Goal: Task Accomplishment & Management: Manage account settings

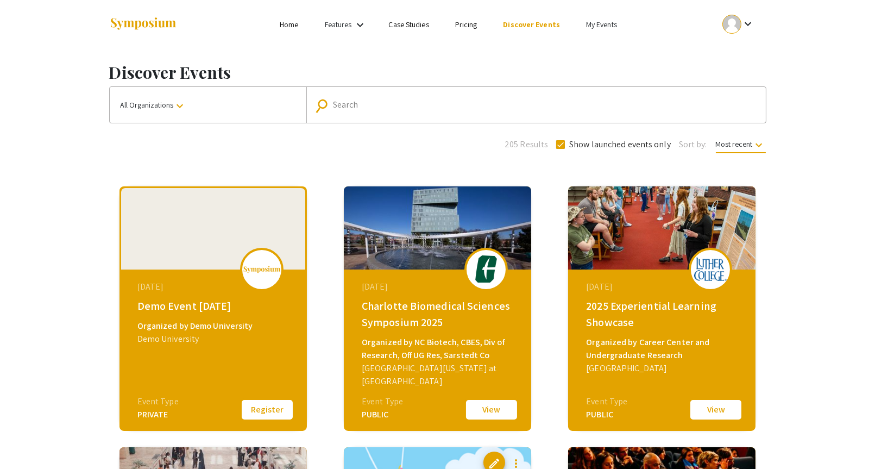
click at [598, 27] on link "My Events" at bounding box center [601, 25] width 31 height 10
click at [601, 49] on button "Events I've organized" at bounding box center [618, 48] width 93 height 26
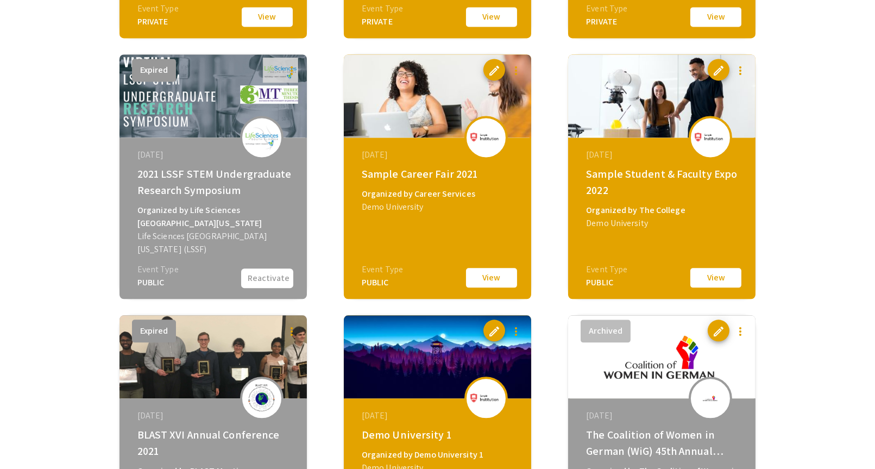
scroll to position [4762, 0]
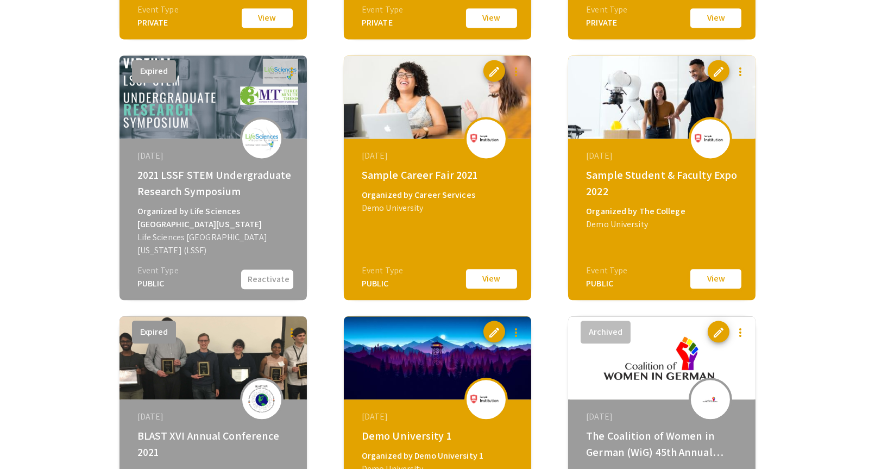
click at [725, 280] on button "View" at bounding box center [716, 278] width 54 height 23
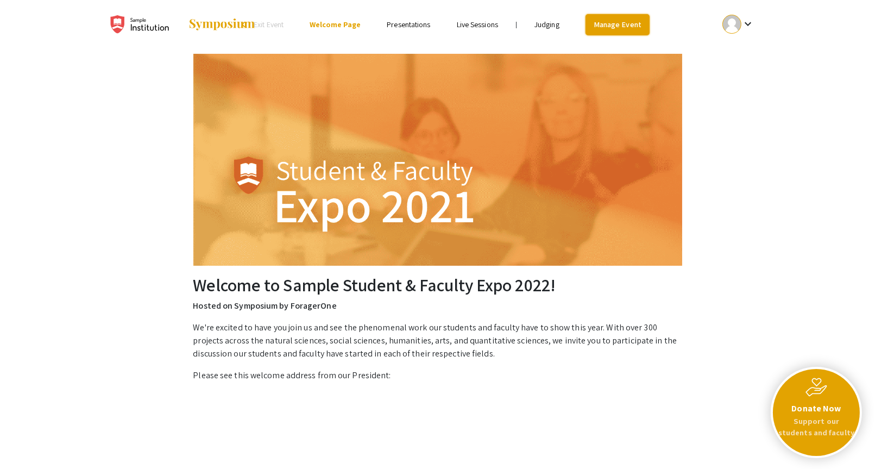
click at [616, 24] on link "Manage Event" at bounding box center [618, 24] width 64 height 21
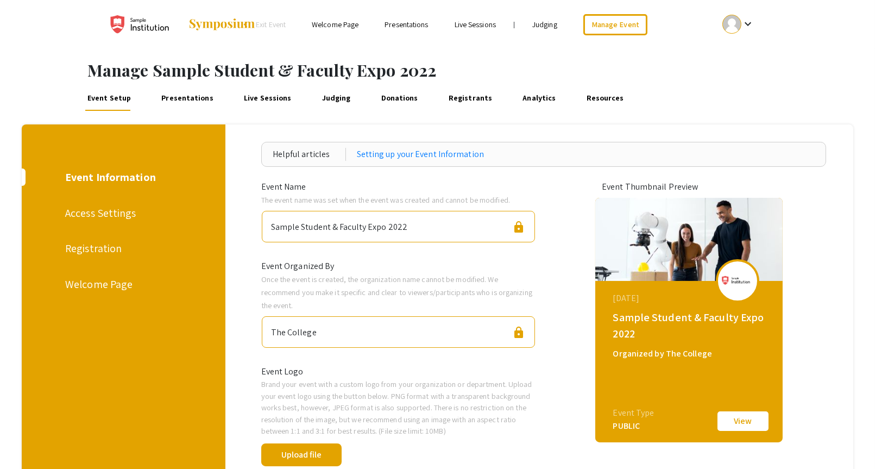
click at [198, 98] on link "Presentations" at bounding box center [187, 98] width 56 height 26
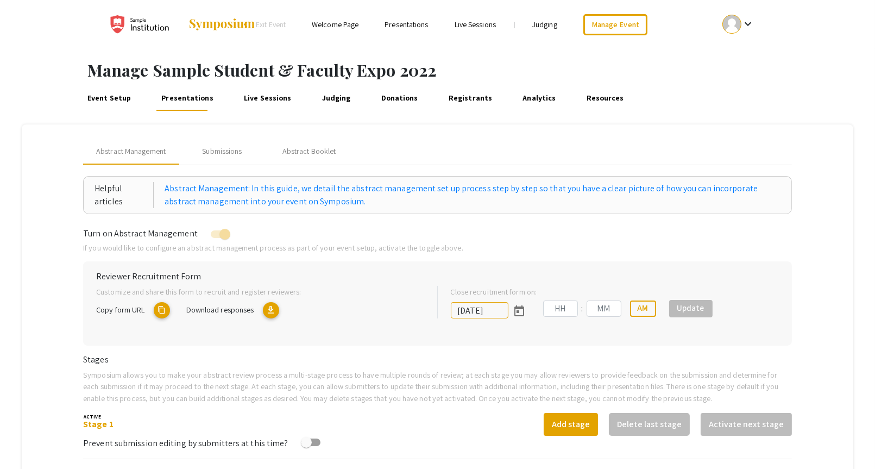
type input "7/8/2022"
type input "03"
type input "00"
click at [344, 24] on link "Welcome Page" at bounding box center [335, 25] width 47 height 10
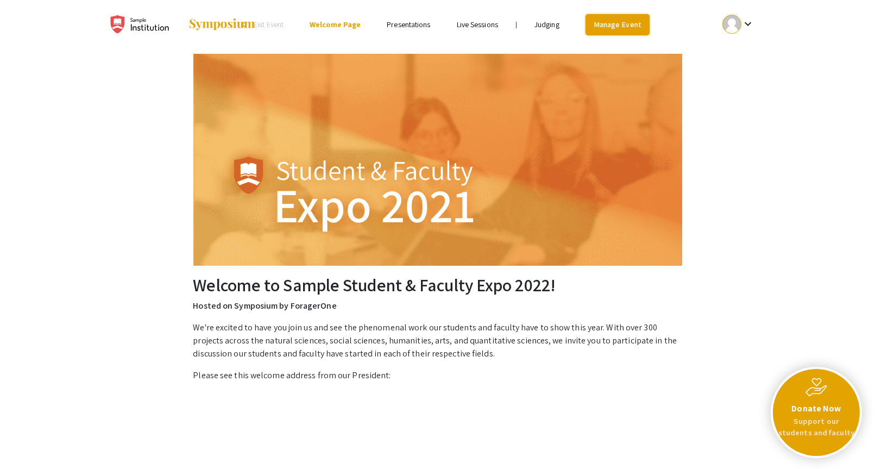
click at [621, 34] on link "Manage Event" at bounding box center [618, 24] width 64 height 21
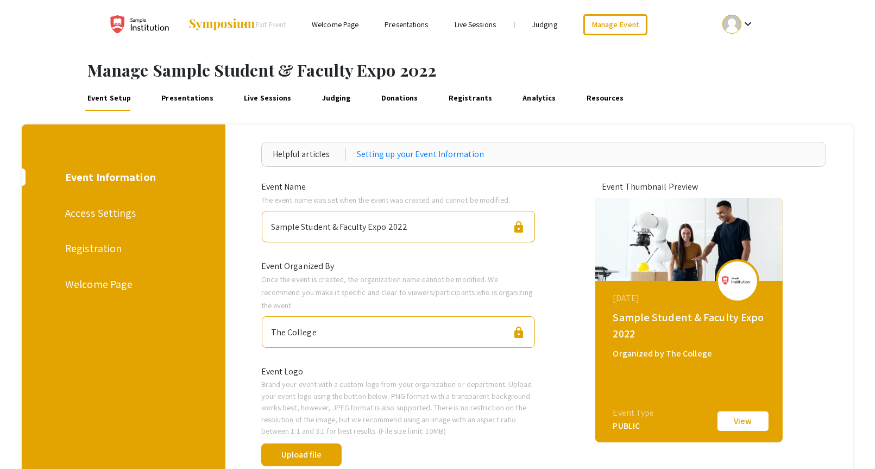
click at [184, 96] on link "Presentations" at bounding box center [187, 98] width 56 height 26
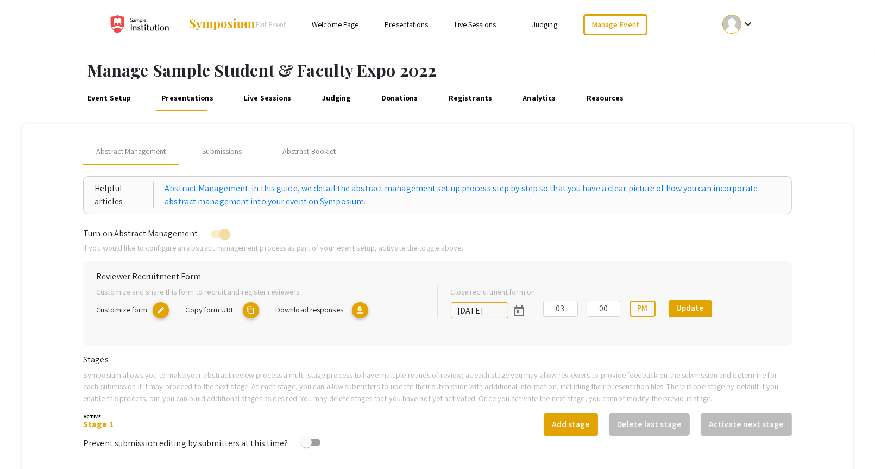
click at [320, 24] on link "Welcome Page" at bounding box center [335, 25] width 47 height 10
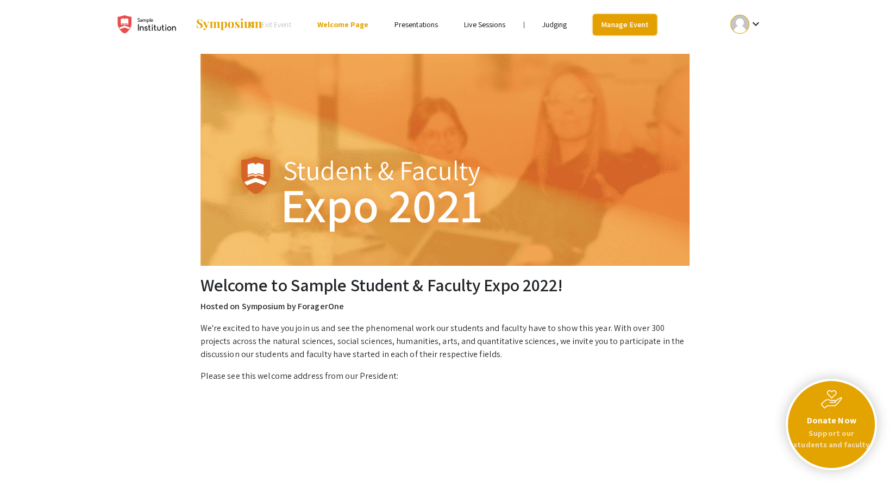
click at [622, 34] on link "Manage Event" at bounding box center [625, 24] width 64 height 21
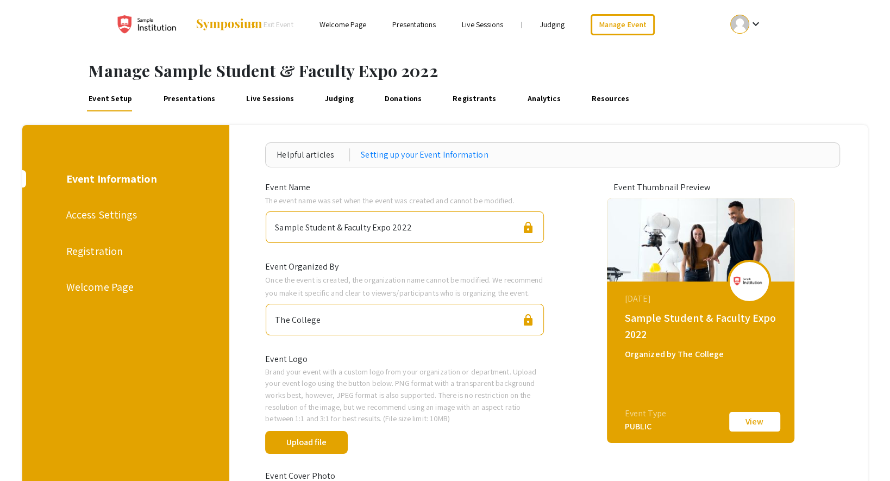
click at [184, 95] on link "Presentations" at bounding box center [189, 98] width 57 height 26
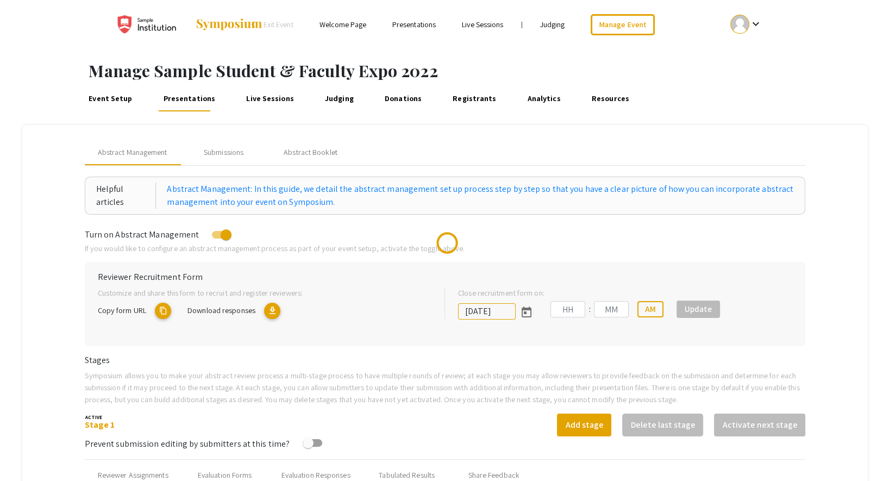
type input "7/8/2022"
type input "03"
type input "00"
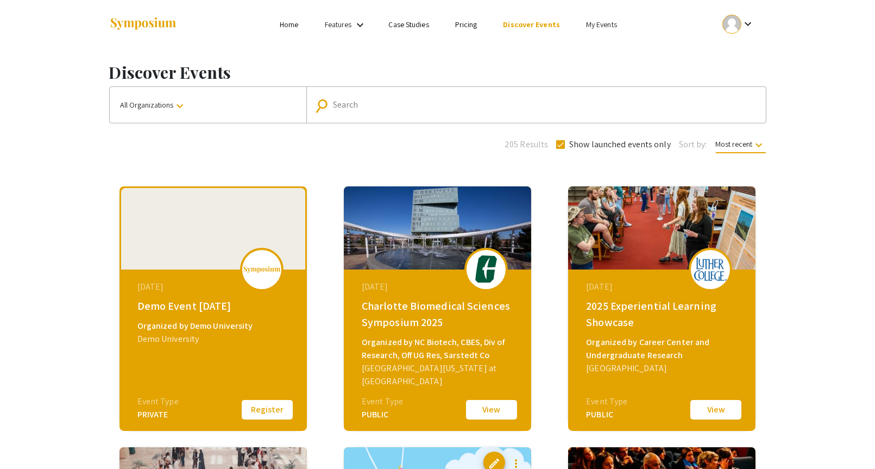
click at [601, 22] on link "My Events" at bounding box center [601, 25] width 31 height 10
click at [602, 46] on button "Events I've organized" at bounding box center [618, 48] width 93 height 26
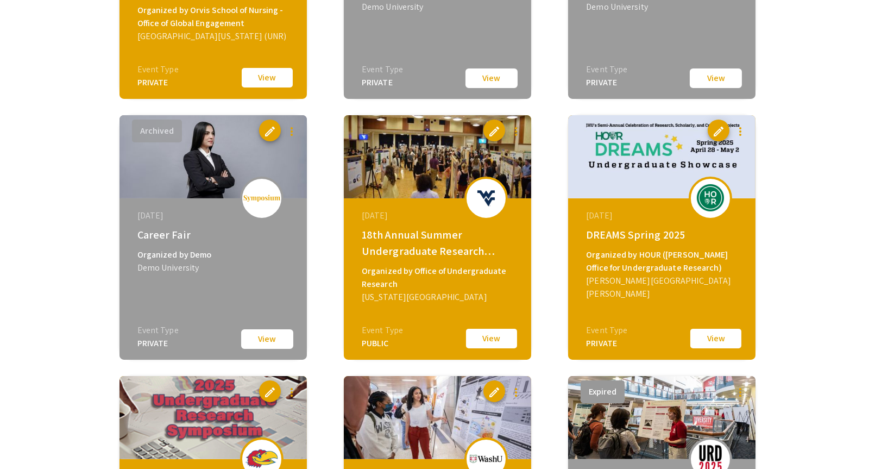
scroll to position [4441, 0]
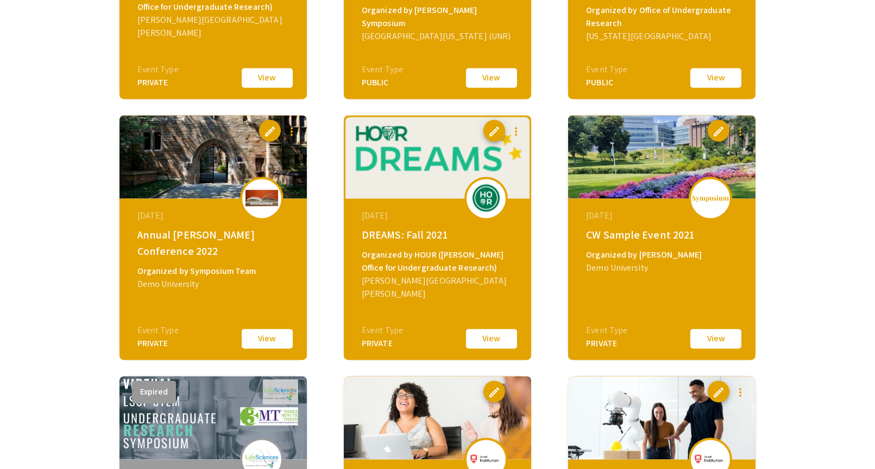
click at [277, 341] on button "View" at bounding box center [267, 338] width 54 height 23
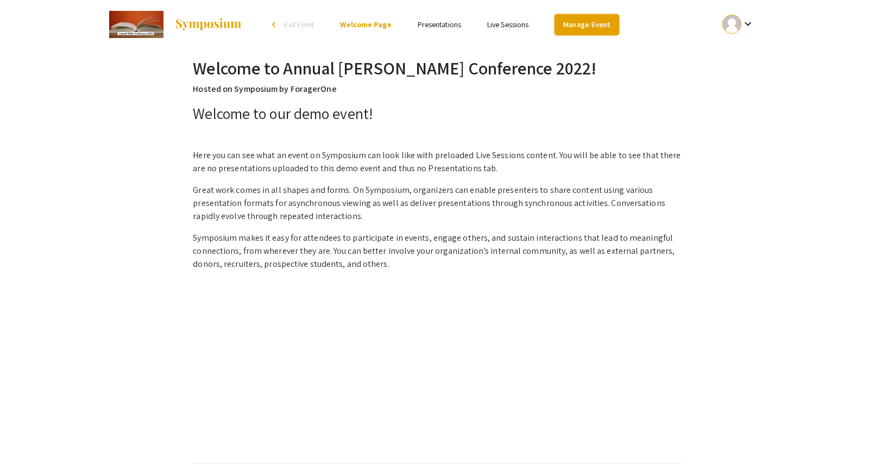
click at [587, 25] on link "Manage Event" at bounding box center [587, 24] width 64 height 21
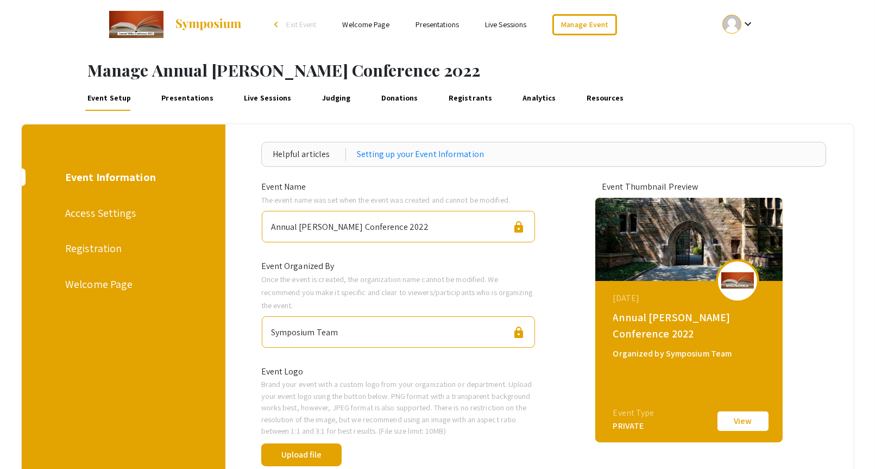
click at [184, 93] on link "Presentations" at bounding box center [187, 98] width 56 height 26
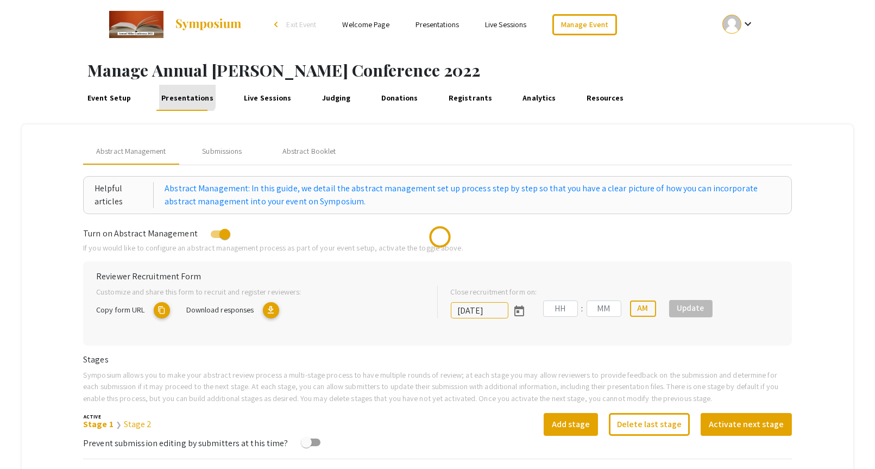
type input "10/27/2022"
type input "12"
type input "57"
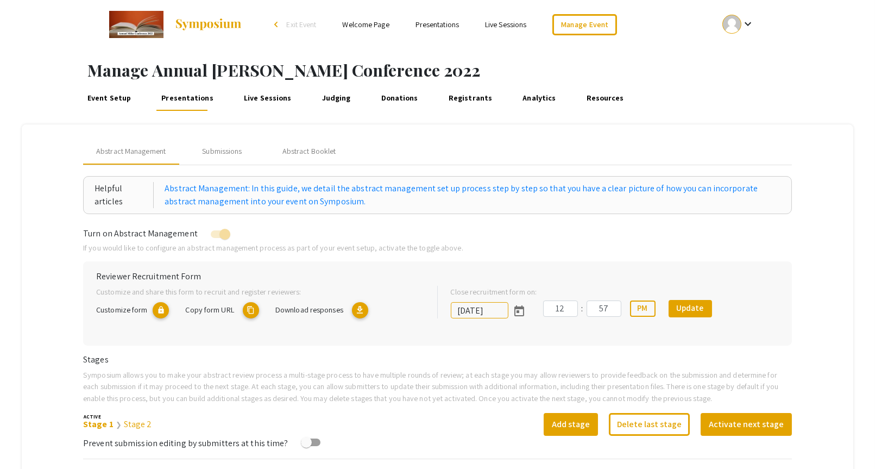
click at [353, 27] on link "Welcome Page" at bounding box center [365, 25] width 47 height 10
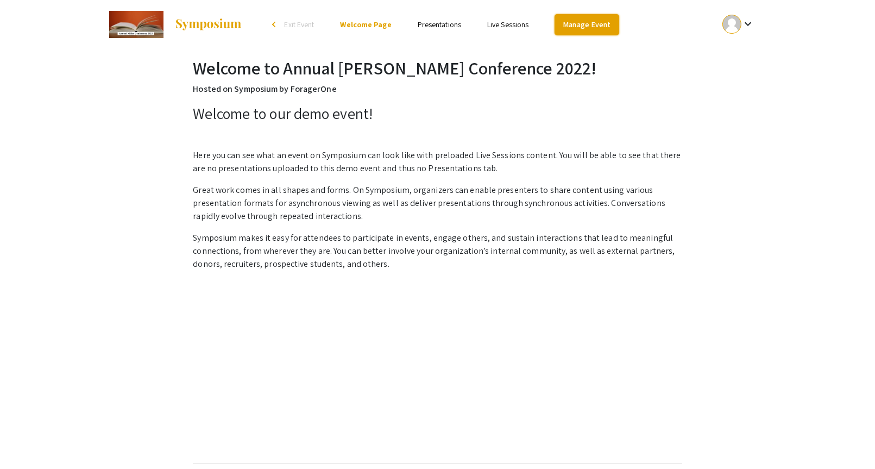
click at [578, 24] on link "Manage Event" at bounding box center [587, 24] width 64 height 21
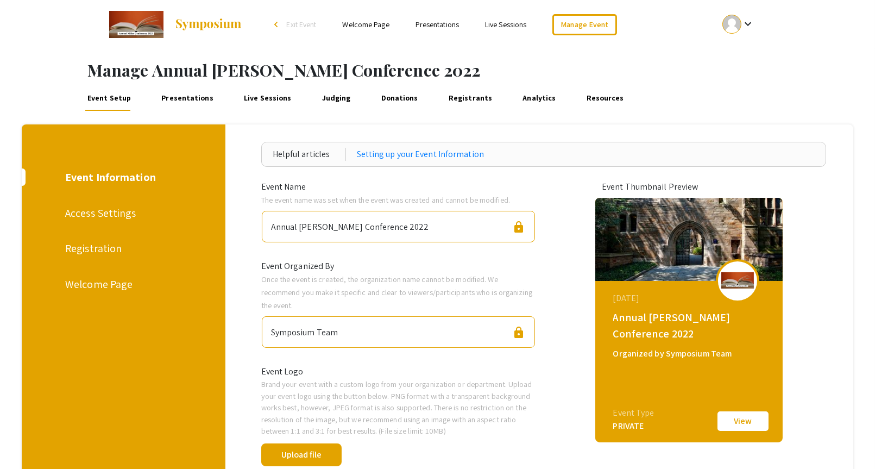
click at [174, 88] on link "Presentations" at bounding box center [187, 98] width 56 height 26
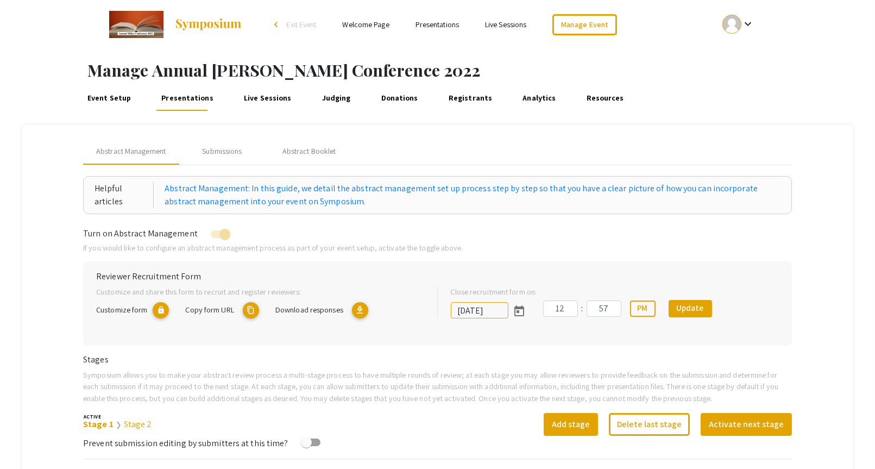
click at [361, 20] on link "Welcome Page" at bounding box center [365, 25] width 47 height 10
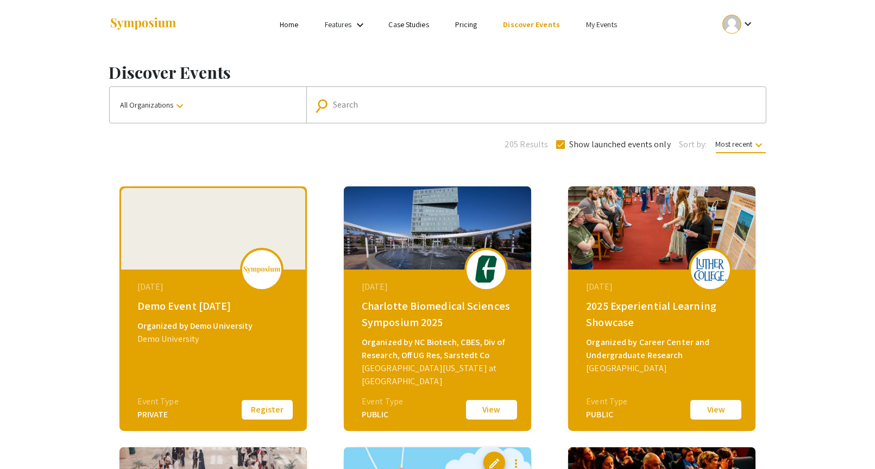
click at [612, 26] on link "My Events" at bounding box center [601, 25] width 31 height 10
click at [609, 50] on button "Events I've organized" at bounding box center [618, 48] width 93 height 26
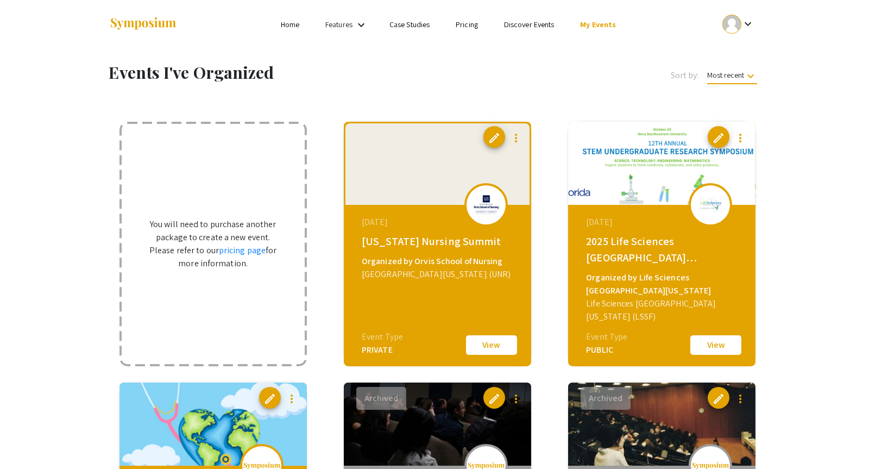
scroll to position [4441, 0]
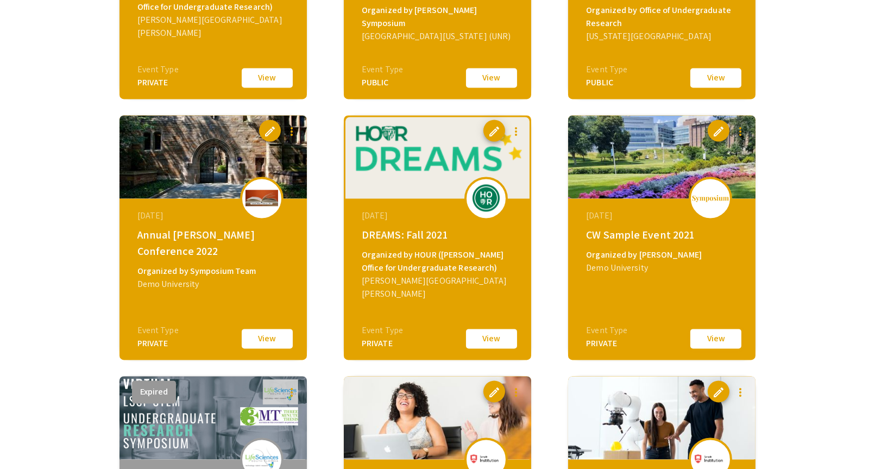
click at [713, 338] on button "View" at bounding box center [716, 338] width 54 height 23
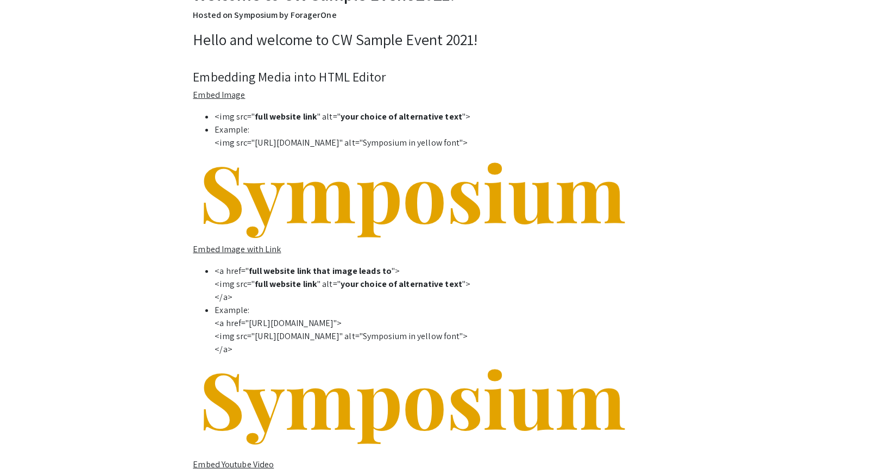
scroll to position [12, 0]
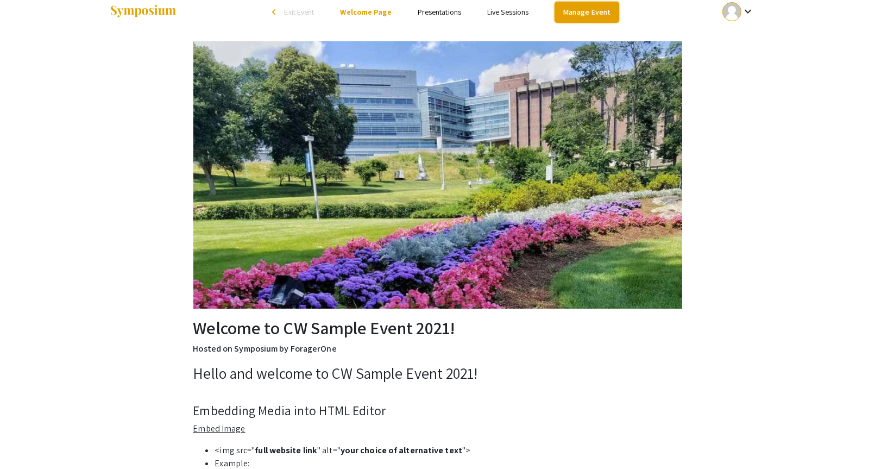
click at [586, 15] on link "Manage Event" at bounding box center [587, 12] width 64 height 21
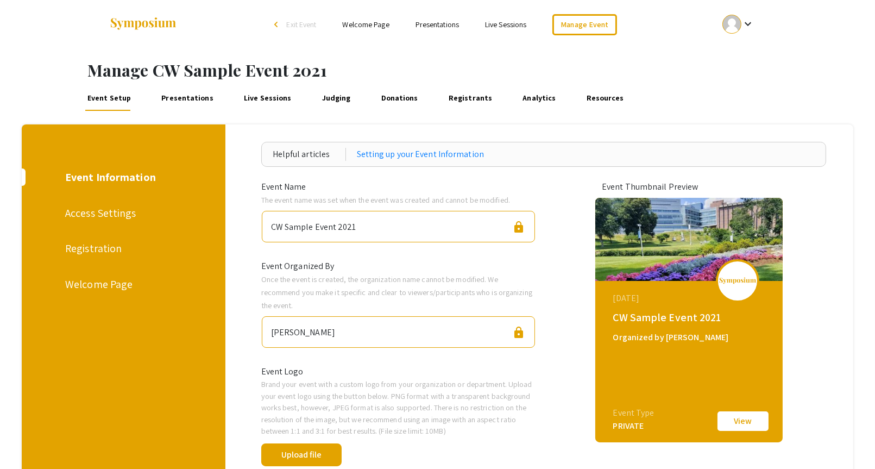
click at [186, 101] on link "Presentations" at bounding box center [187, 98] width 56 height 26
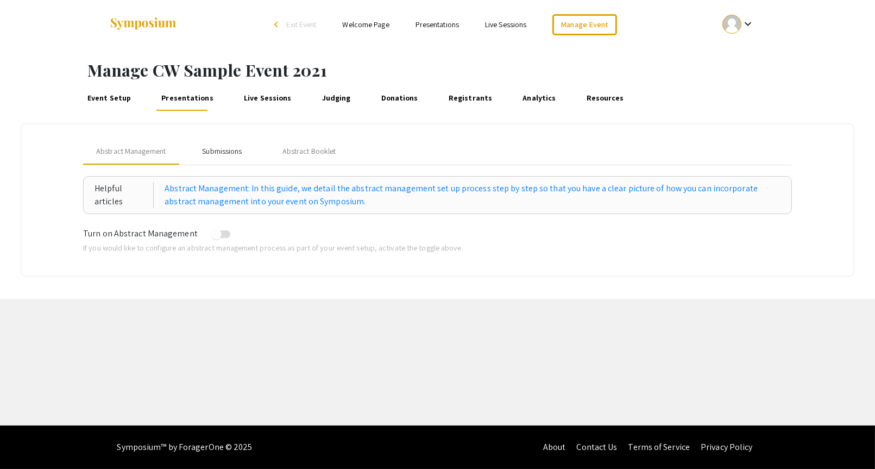
click at [227, 148] on div "Submissions" at bounding box center [222, 151] width 40 height 11
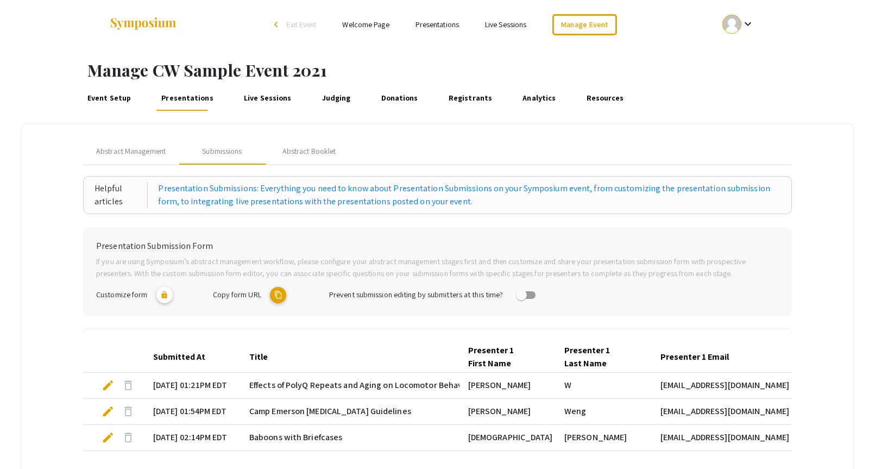
click at [355, 27] on link "Welcome Page" at bounding box center [365, 25] width 47 height 10
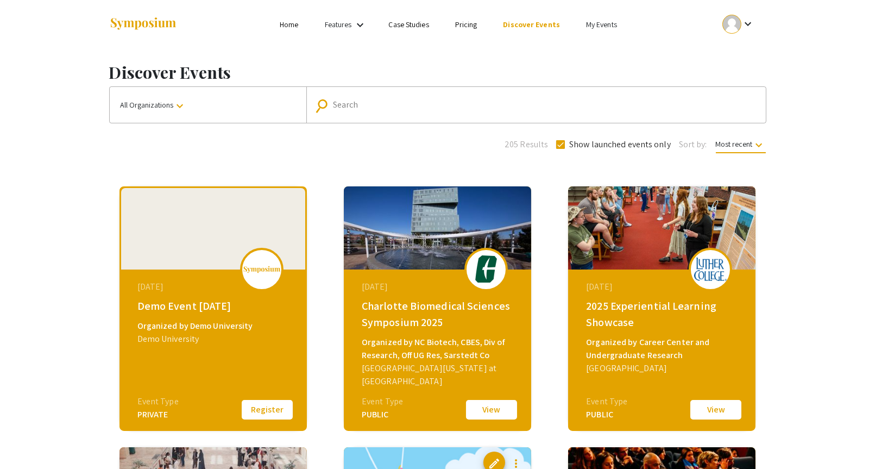
click at [748, 24] on mat-icon "keyboard_arrow_down" at bounding box center [748, 23] width 13 height 13
click at [677, 49] on div at bounding box center [437, 234] width 875 height 469
click at [747, 22] on mat-icon "keyboard_arrow_down" at bounding box center [748, 23] width 13 height 13
click at [812, 134] on div at bounding box center [437, 234] width 875 height 469
click at [584, 19] on li "My Events" at bounding box center [601, 24] width 57 height 13
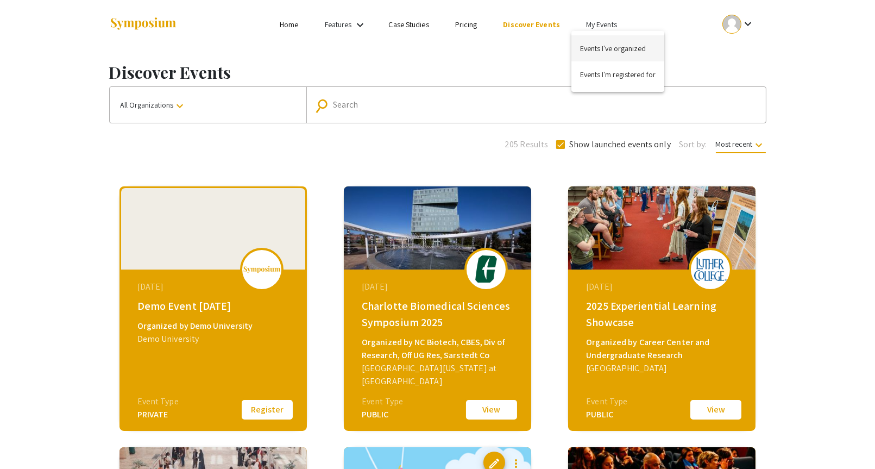
click at [596, 44] on button "Events I've organized" at bounding box center [618, 48] width 93 height 26
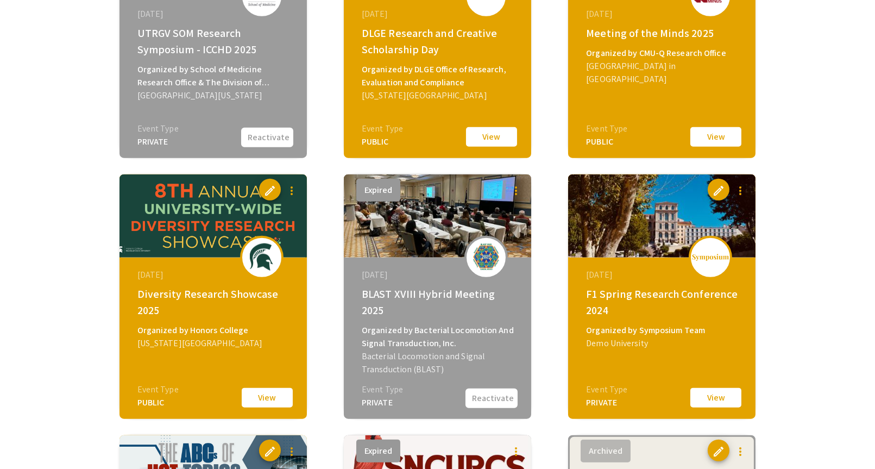
scroll to position [2292, 0]
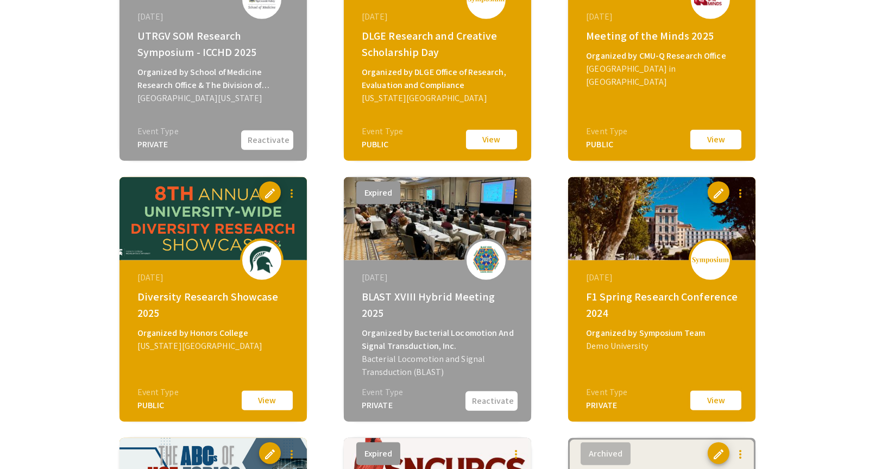
click at [702, 405] on button "View" at bounding box center [716, 400] width 54 height 23
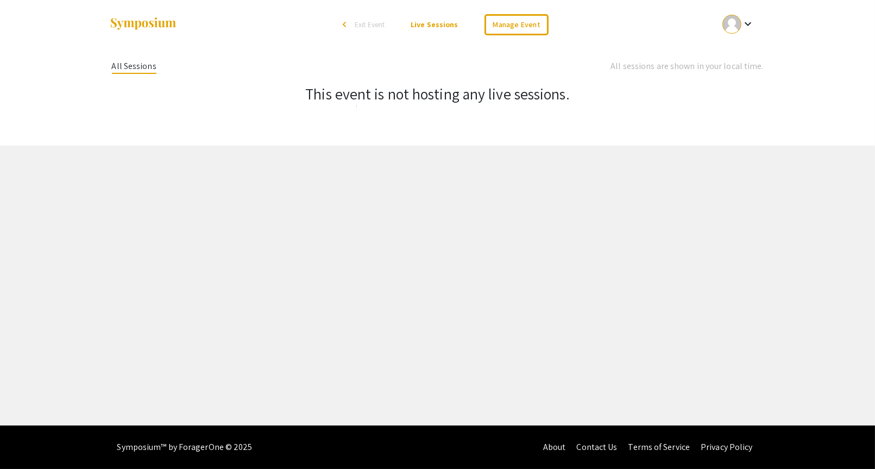
click at [374, 26] on span "Exit Event" at bounding box center [370, 25] width 30 height 10
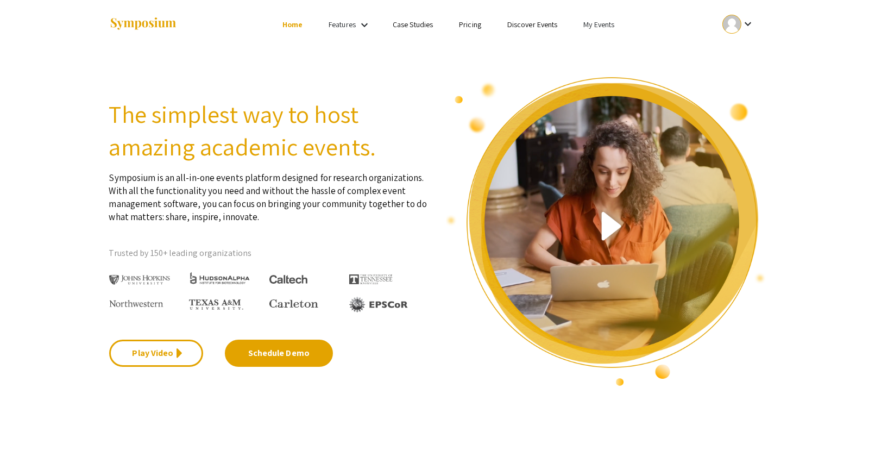
click at [597, 21] on link "My Events" at bounding box center [599, 25] width 31 height 10
click at [601, 40] on button "Events I've organized" at bounding box center [617, 48] width 93 height 26
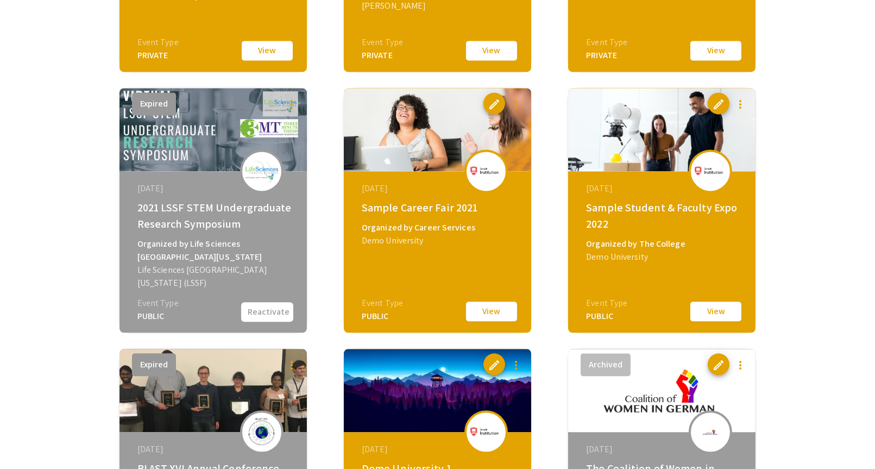
scroll to position [4726, 0]
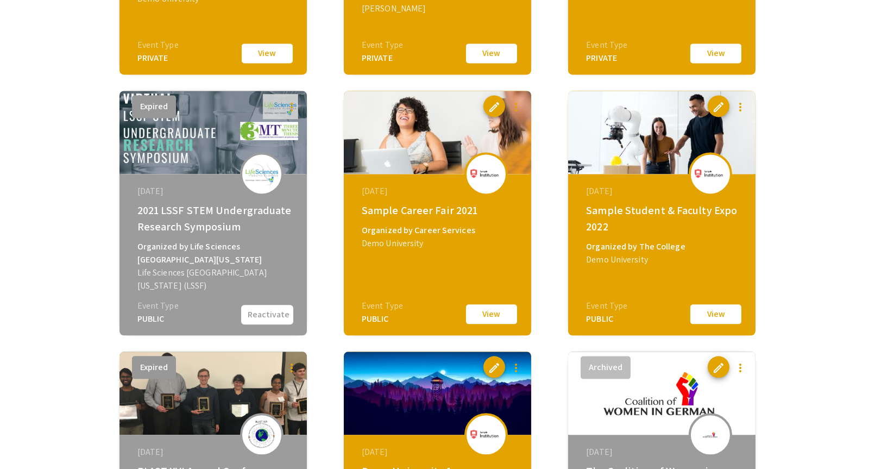
click at [510, 320] on button "View" at bounding box center [492, 314] width 54 height 23
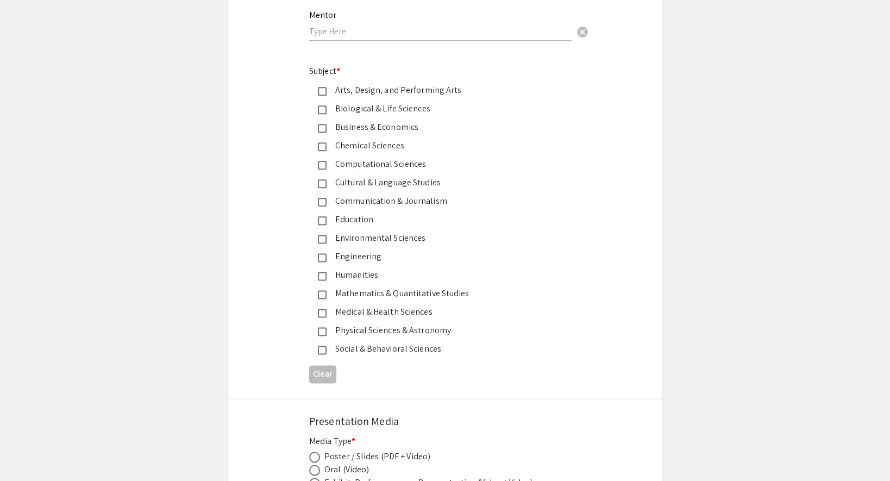
scroll to position [1429, 0]
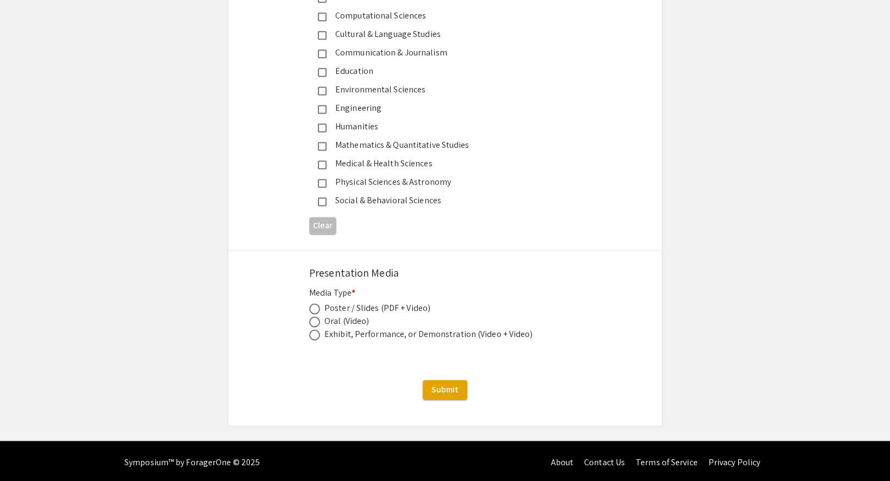
click at [314, 320] on span at bounding box center [314, 321] width 11 height 11
click at [314, 320] on input "radio" at bounding box center [314, 321] width 11 height 11
radio input "true"
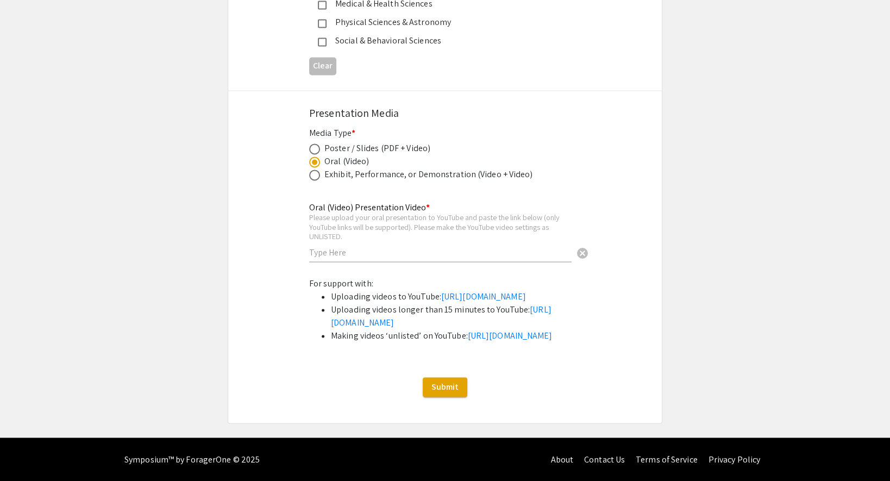
scroll to position [1646, 0]
click at [317, 170] on span at bounding box center [314, 175] width 11 height 11
click at [317, 170] on input "radio" at bounding box center [314, 175] width 11 height 11
radio input "true"
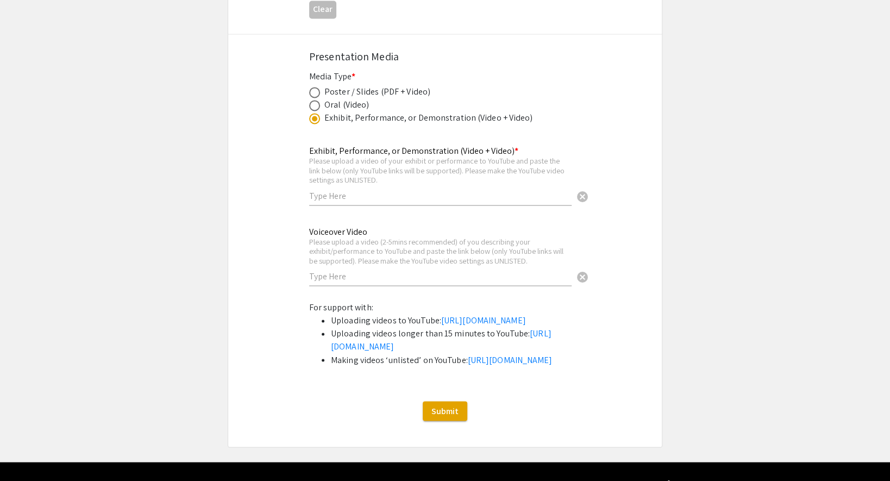
click at [314, 87] on span at bounding box center [314, 92] width 11 height 11
click at [314, 87] on input "radio" at bounding box center [314, 92] width 11 height 11
radio input "true"
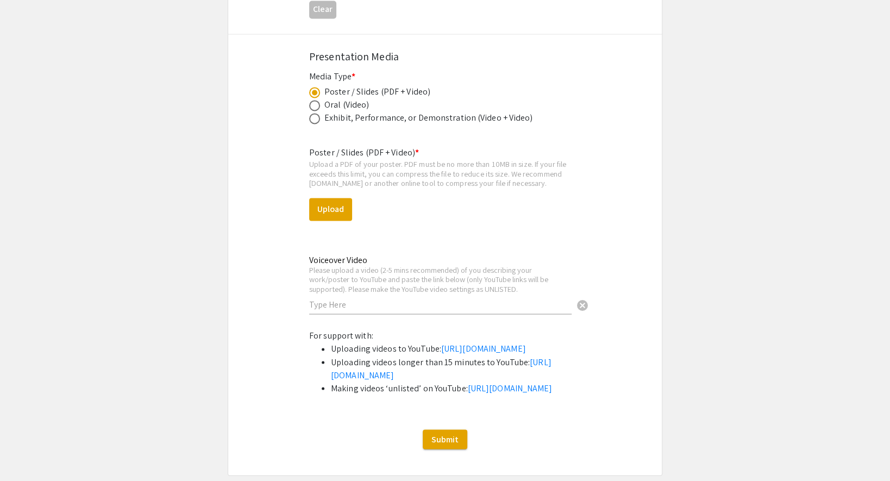
click at [312, 102] on span at bounding box center [314, 105] width 11 height 11
click at [312, 102] on input "radio" at bounding box center [314, 105] width 11 height 11
radio input "true"
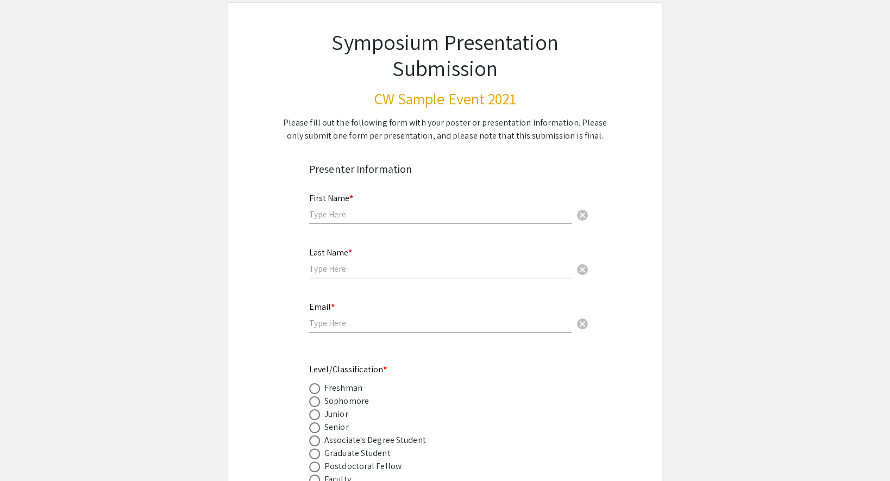
scroll to position [0, 0]
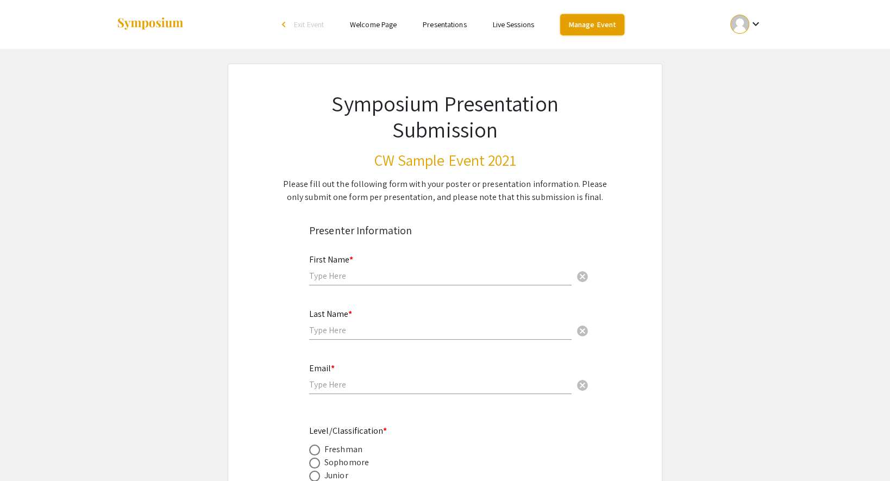
click at [583, 29] on link "Manage Event" at bounding box center [592, 24] width 64 height 21
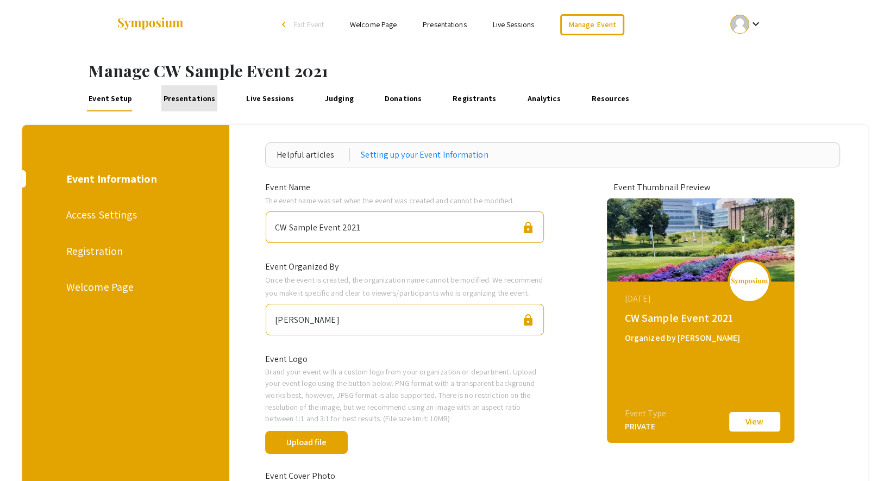
click at [207, 95] on link "Presentations" at bounding box center [189, 98] width 57 height 26
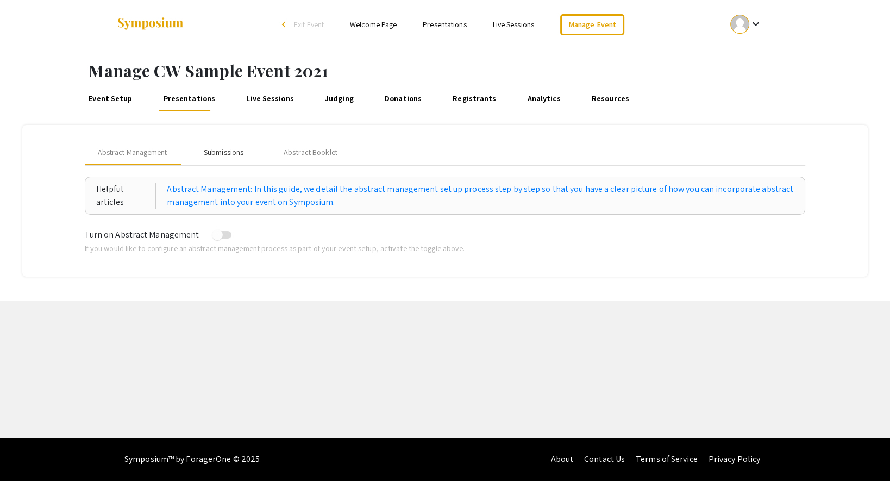
click at [229, 152] on div "Submissions" at bounding box center [224, 152] width 40 height 11
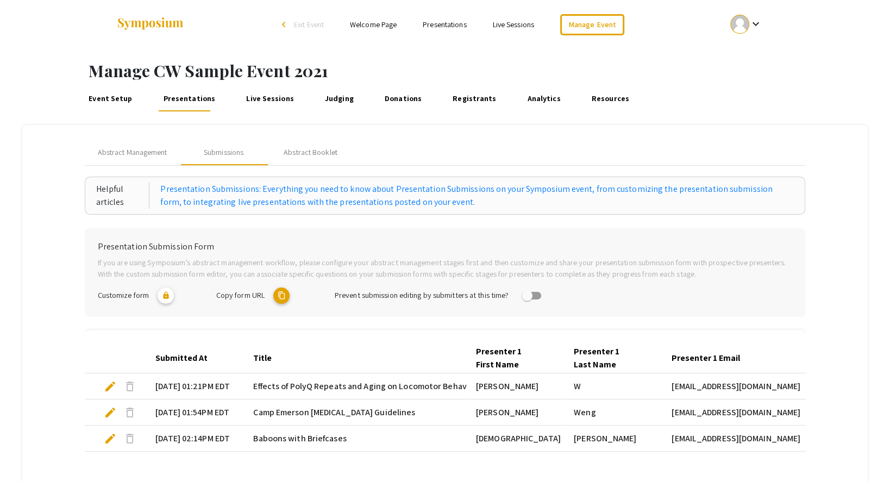
click at [280, 299] on mat-icon "content_copy" at bounding box center [281, 295] width 16 height 16
click at [298, 149] on div "Abstract Booklet" at bounding box center [311, 152] width 54 height 11
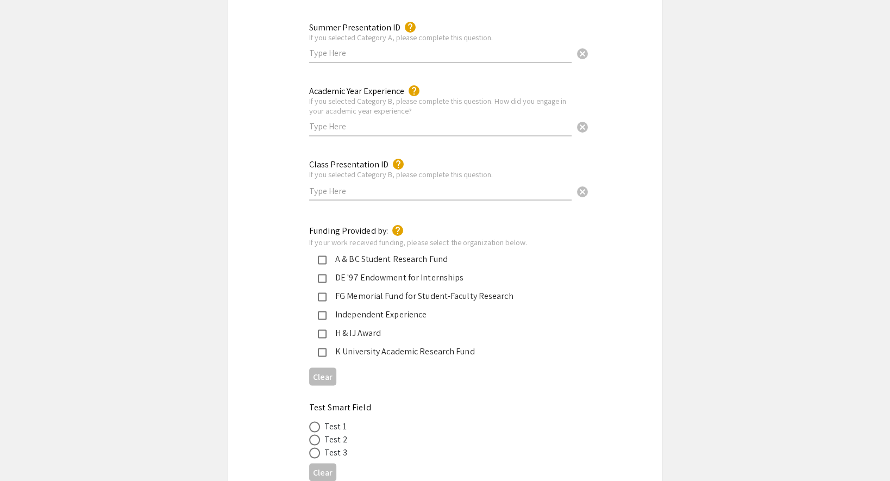
scroll to position [2057, 0]
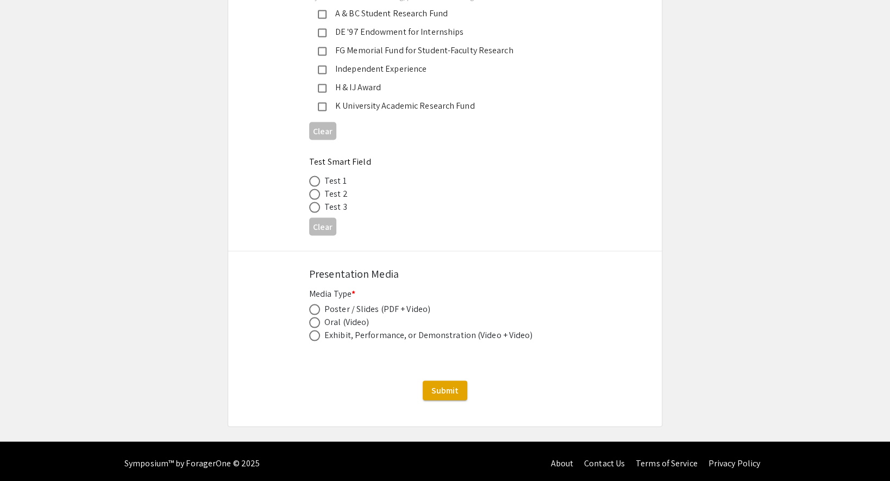
click at [314, 317] on span at bounding box center [314, 322] width 11 height 11
click at [314, 317] on input "radio" at bounding box center [314, 322] width 11 height 11
radio input "true"
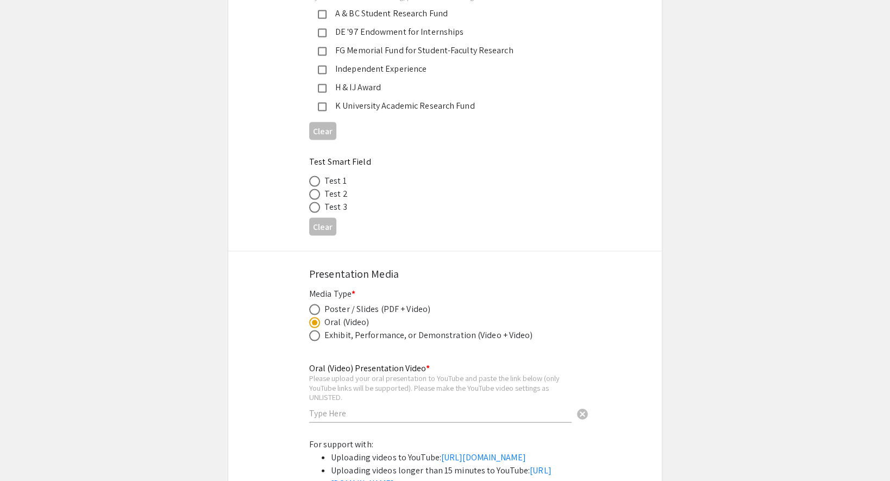
scroll to position [2280, 0]
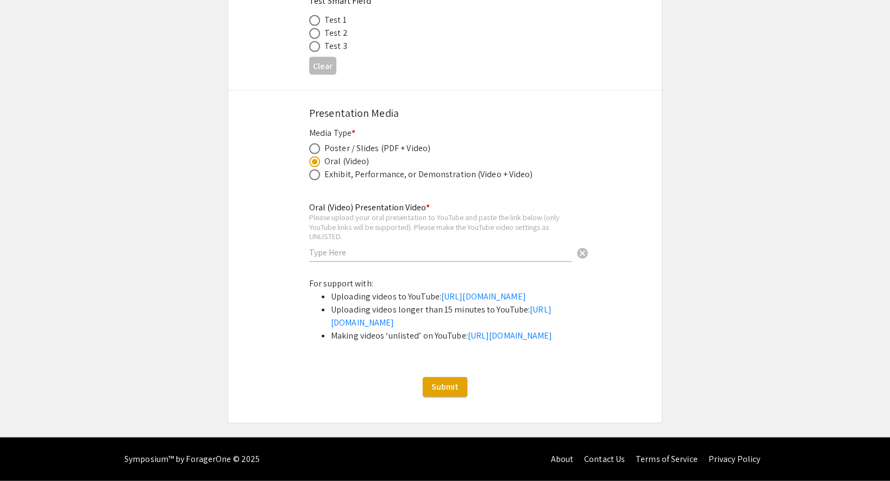
click at [311, 170] on span at bounding box center [314, 175] width 11 height 11
click at [311, 170] on input "radio" at bounding box center [314, 175] width 11 height 11
radio input "true"
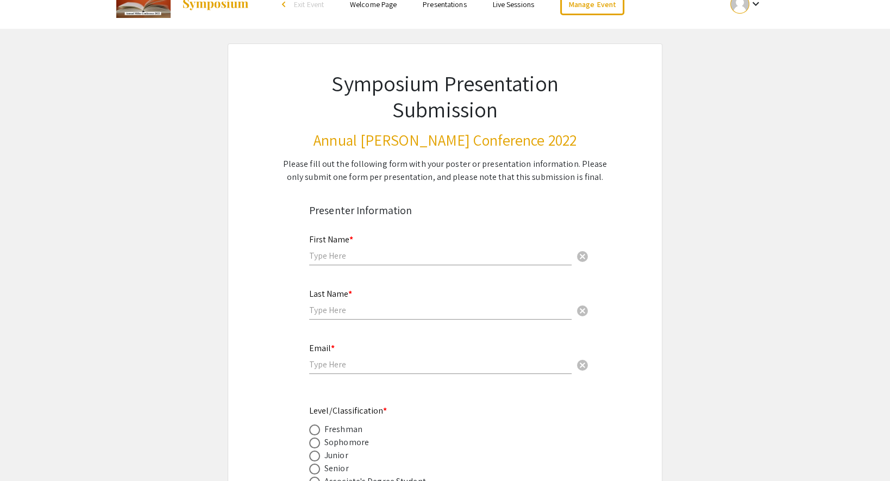
scroll to position [0, 0]
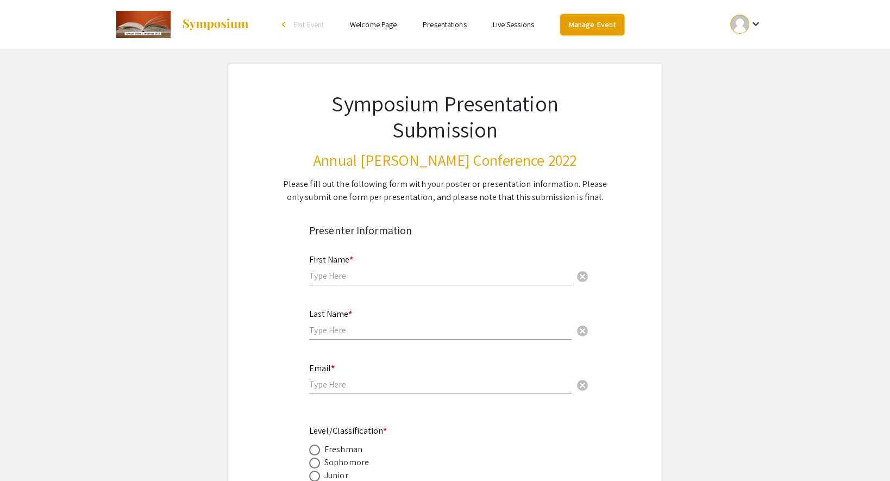
click at [576, 27] on link "Manage Event" at bounding box center [592, 24] width 64 height 21
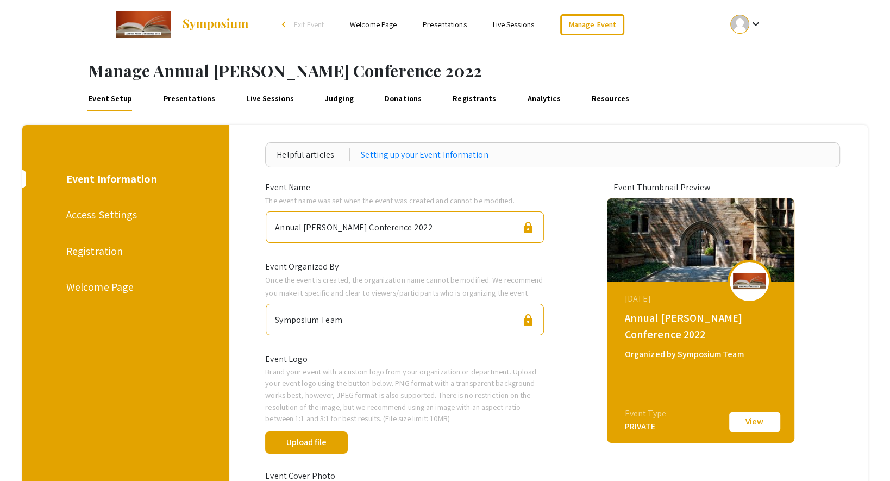
click at [185, 99] on link "Presentations" at bounding box center [189, 98] width 57 height 26
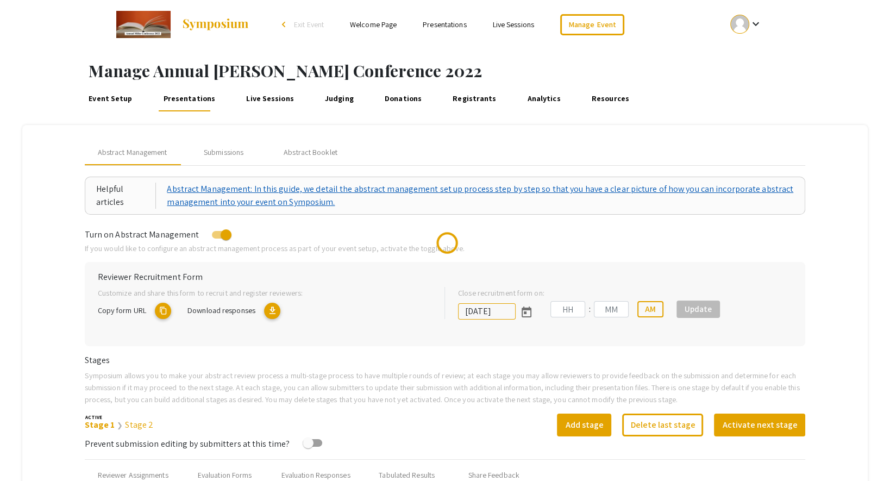
type input "10/27/2022"
type input "12"
type input "57"
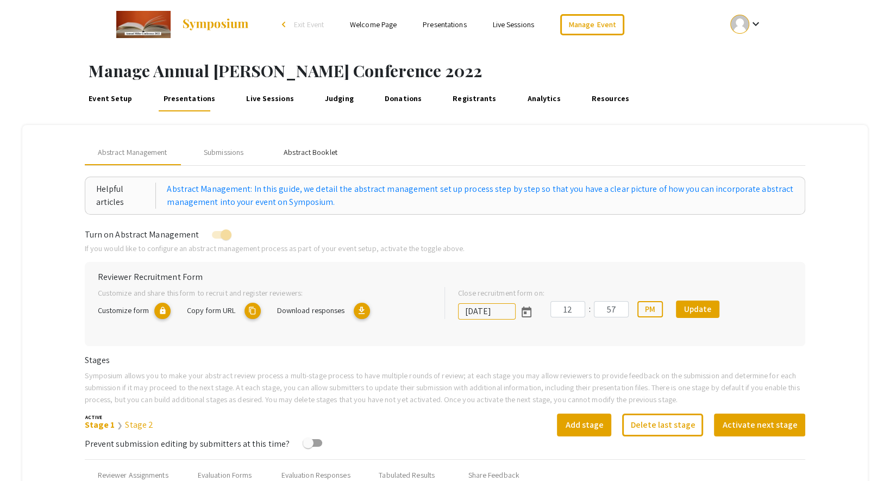
click at [318, 154] on div "Abstract Booklet" at bounding box center [311, 152] width 54 height 11
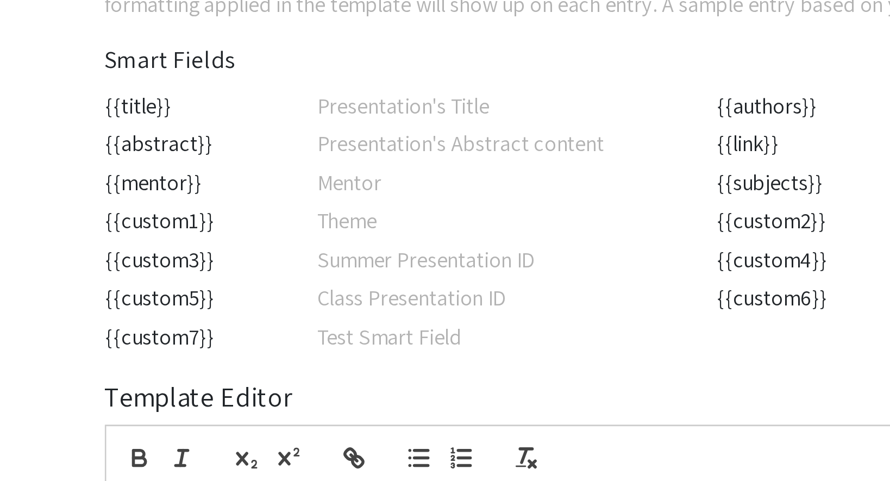
scroll to position [122, 0]
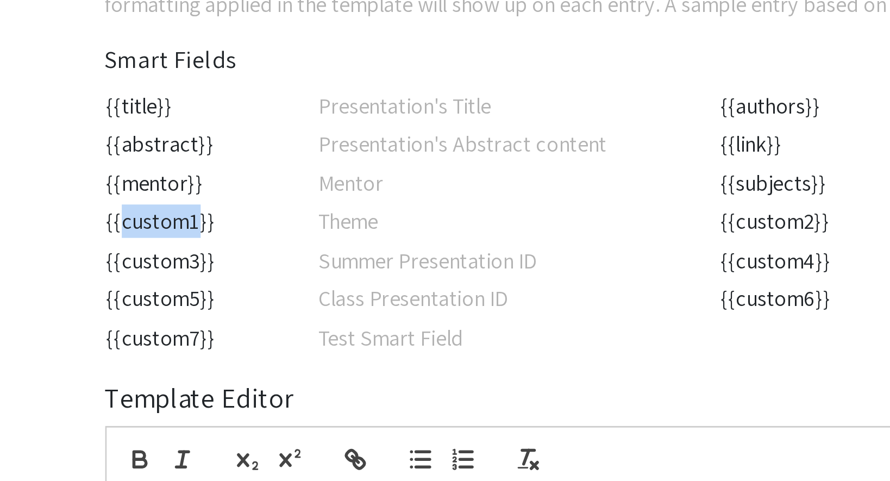
drag, startPoint x: 91, startPoint y: 215, endPoint x: 116, endPoint y: 215, distance: 25.5
click at [116, 215] on td "{{custom1}}" at bounding box center [123, 217] width 76 height 14
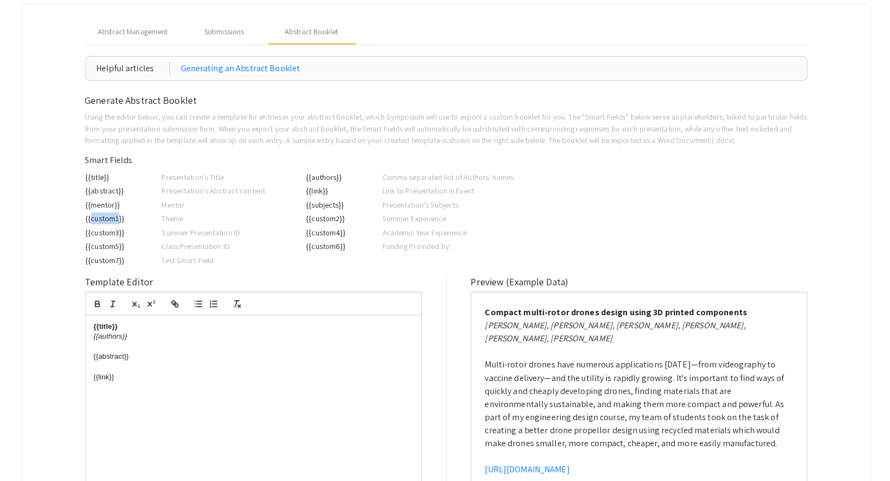
scroll to position [120, 0]
click at [458, 273] on div "Helpful articles Generating an Abstract Booklet Generate Abstract Booklet Using…" at bounding box center [445, 302] width 721 height 491
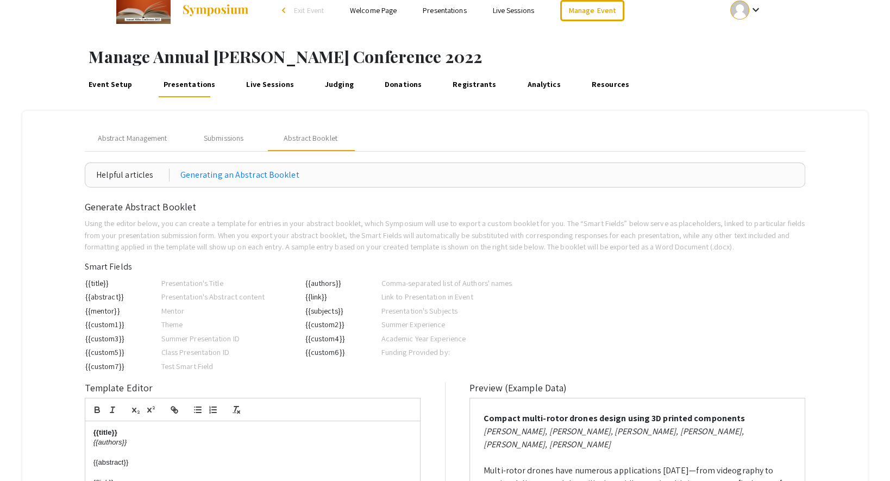
scroll to position [0, 0]
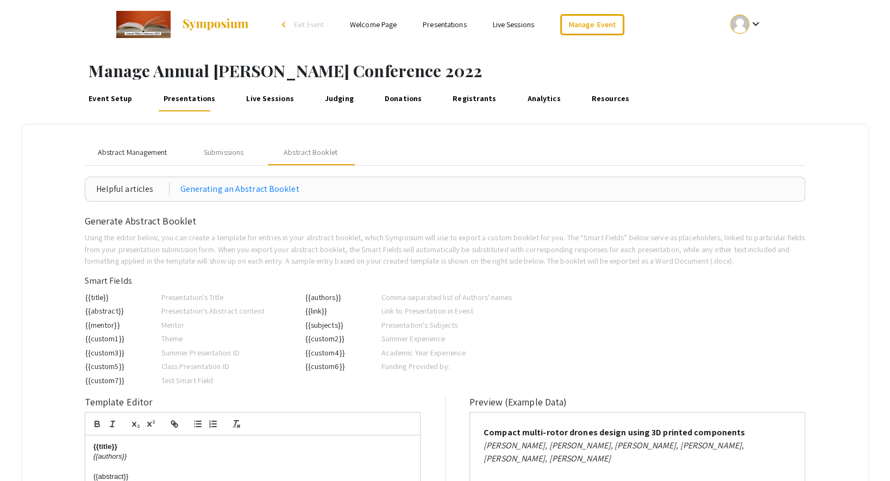
click at [151, 158] on span "Abstract Management" at bounding box center [133, 152] width 70 height 11
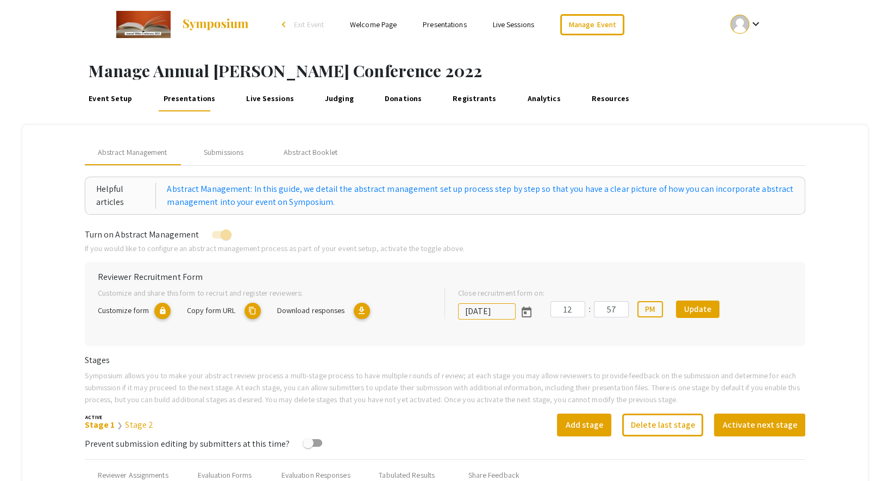
click at [336, 103] on link "Judging" at bounding box center [339, 98] width 33 height 26
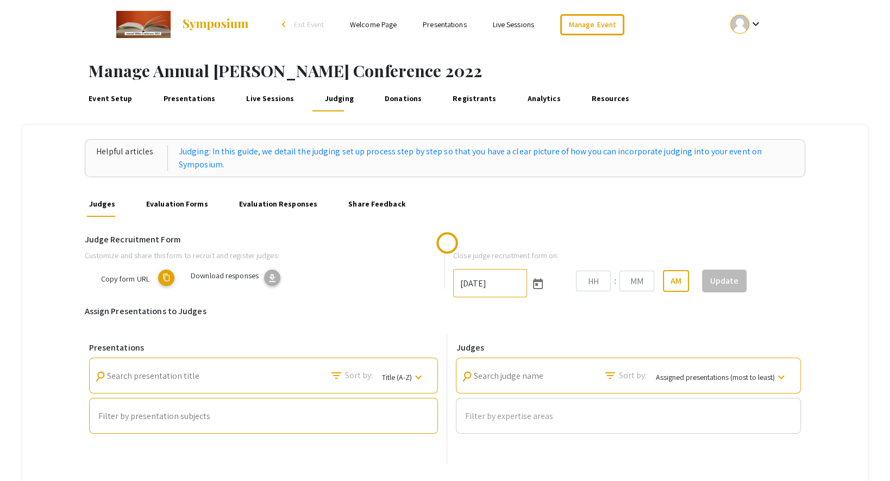
scroll to position [80, 0]
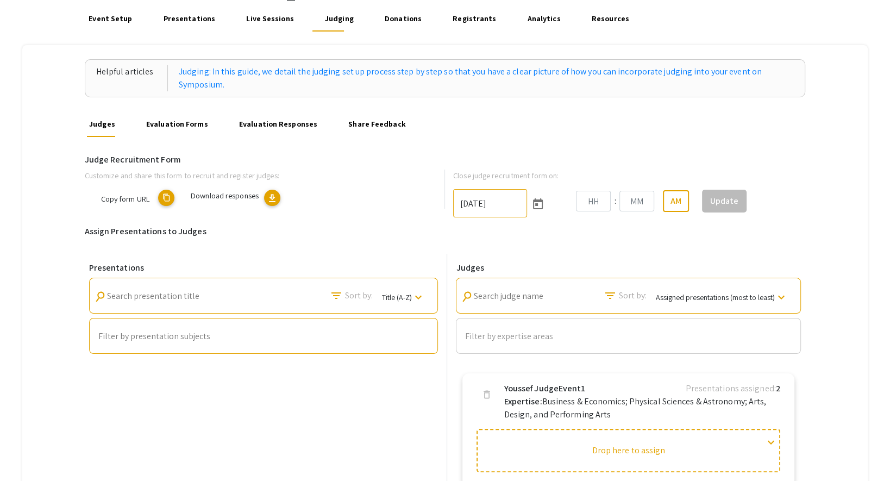
type input "12/31/2024"
type input "12"
type input "57"
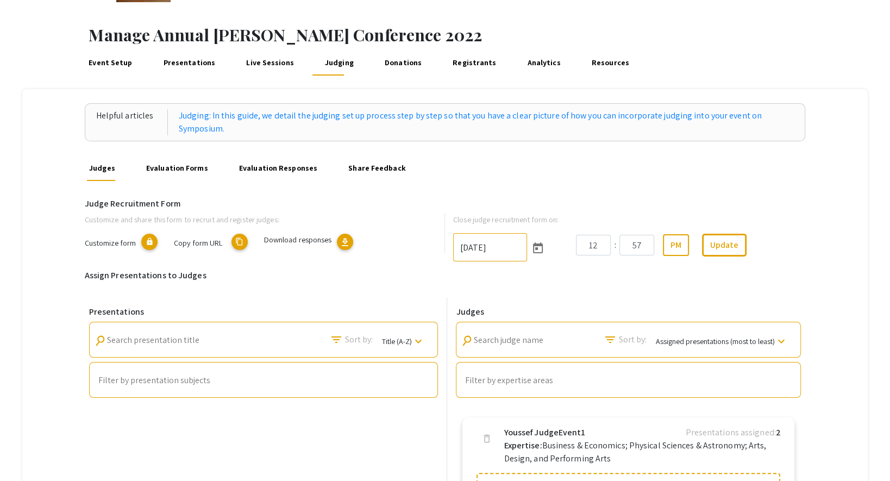
scroll to position [28, 0]
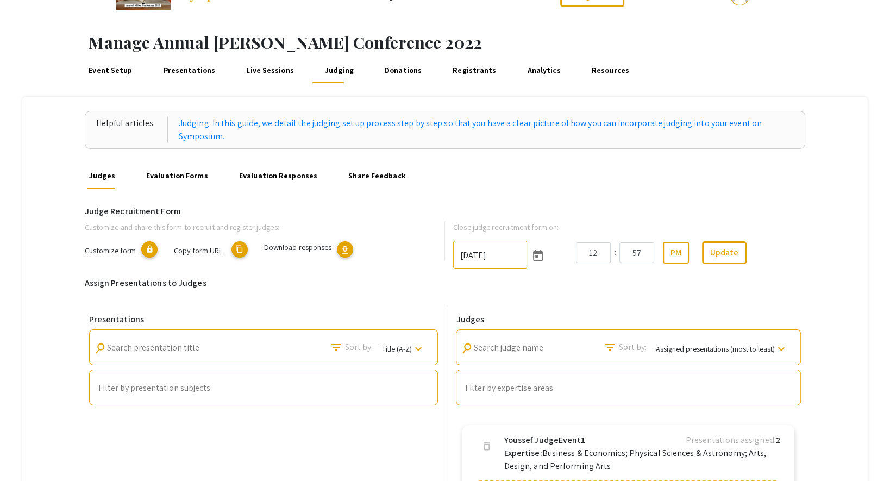
click at [181, 173] on link "Evaluation Forms" at bounding box center [177, 175] width 66 height 26
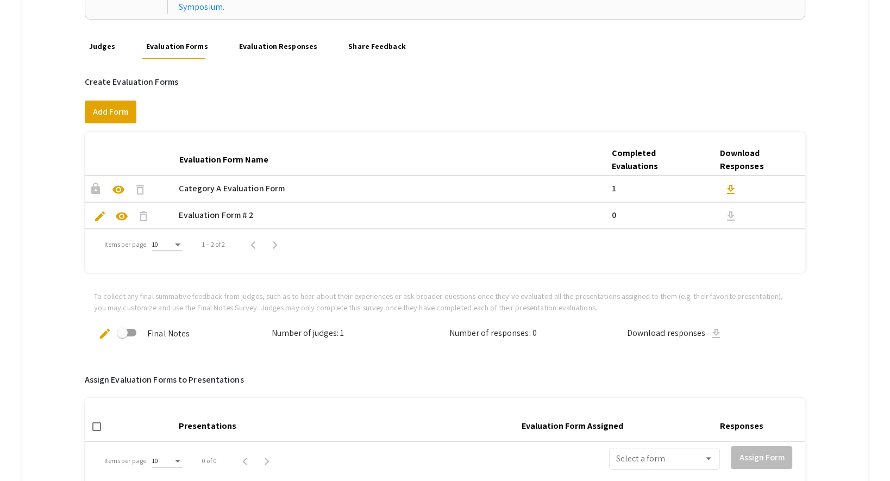
scroll to position [93, 0]
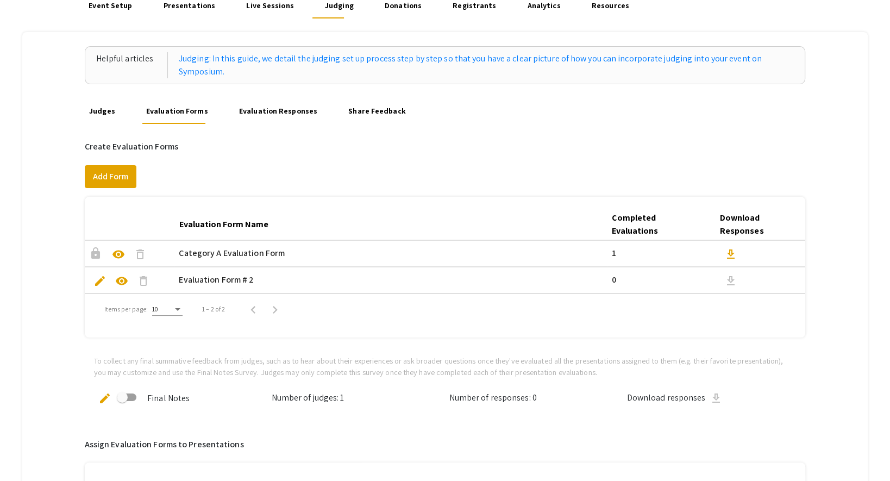
click at [260, 110] on link "Evaluation Responses" at bounding box center [278, 111] width 83 height 26
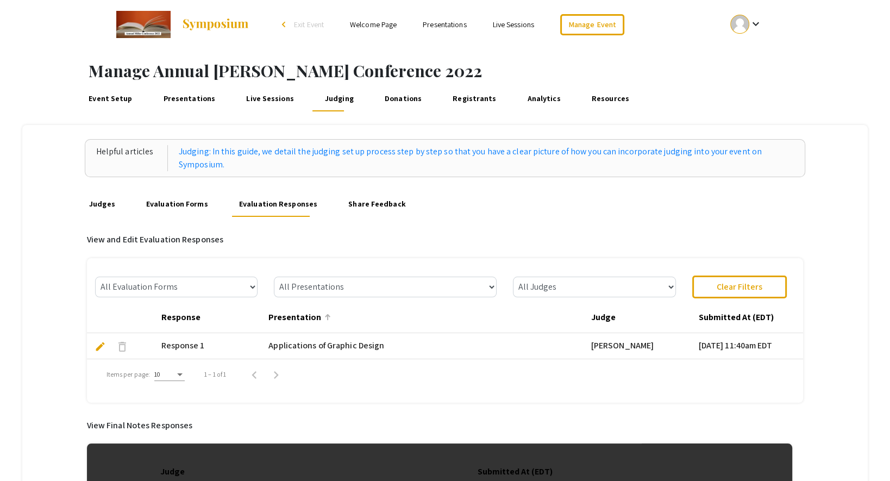
scroll to position [148, 0]
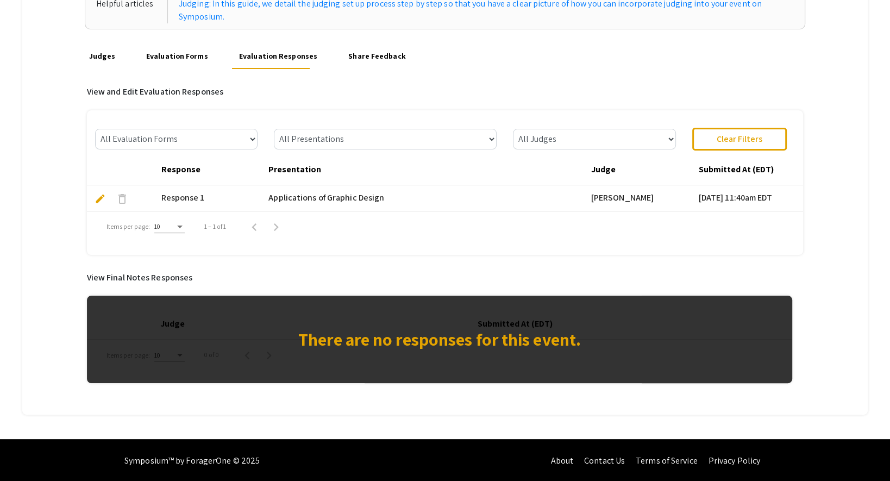
click at [184, 55] on link "Evaluation Forms" at bounding box center [177, 56] width 66 height 26
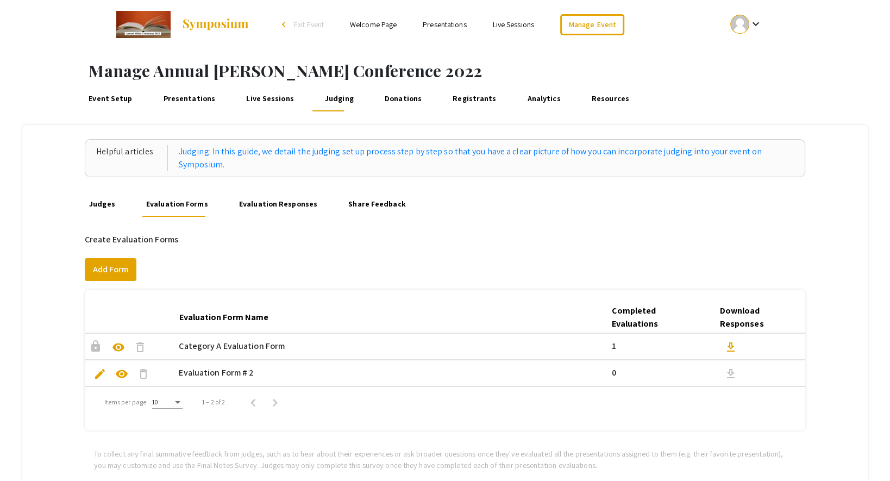
click at [245, 201] on link "Evaluation Responses" at bounding box center [278, 204] width 83 height 26
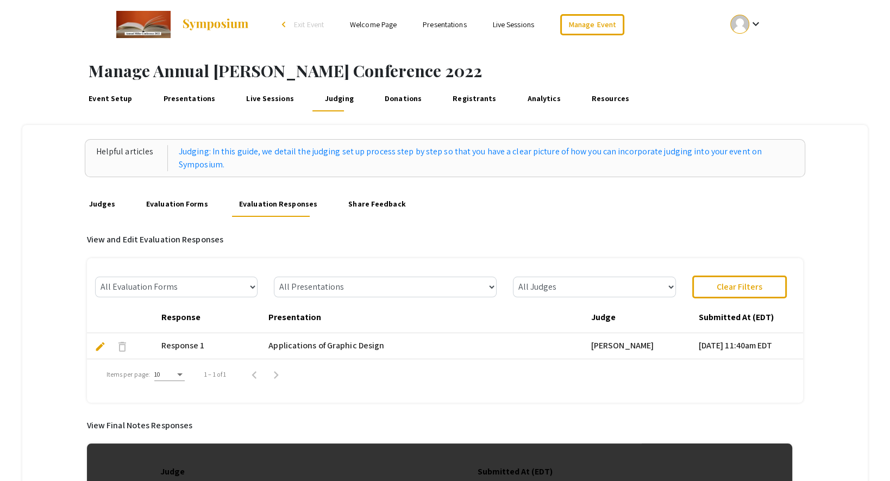
scroll to position [148, 0]
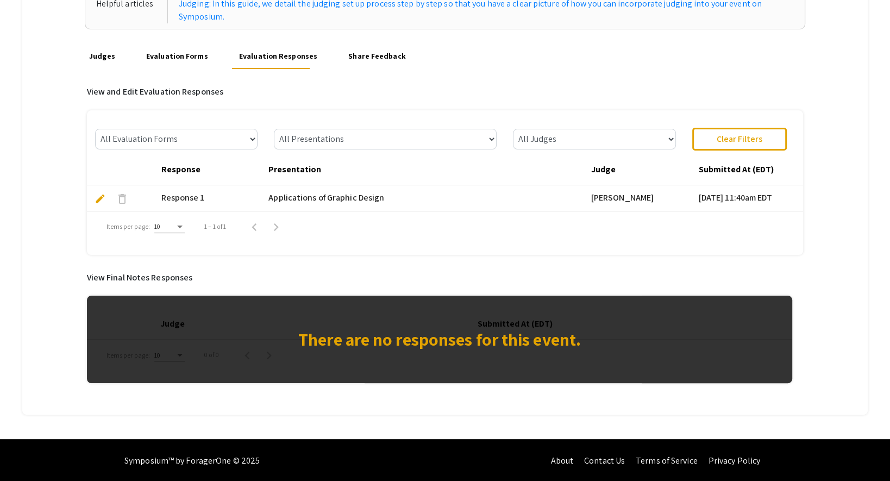
click at [489, 280] on h6 "View Final Notes Responses" at bounding box center [440, 277] width 706 height 10
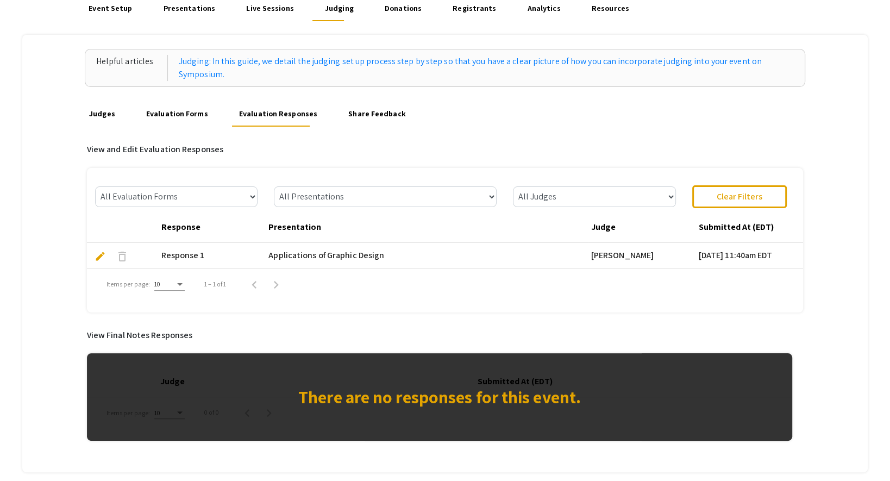
scroll to position [0, 0]
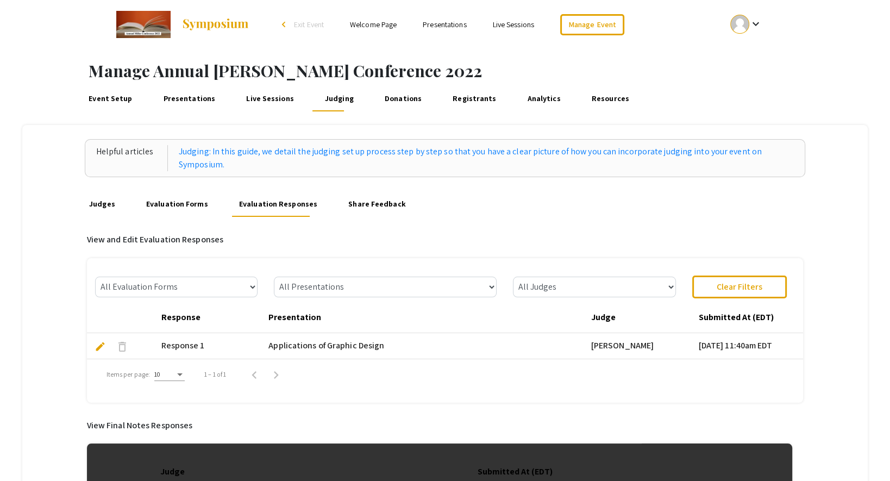
click at [352, 208] on link "Share Feedback" at bounding box center [377, 204] width 62 height 26
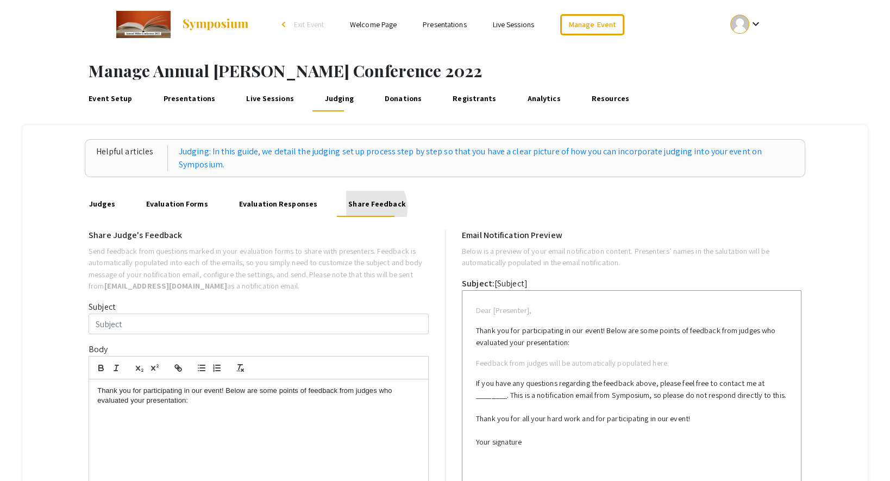
type input "Annual Miller Conference 2022 Feedback"
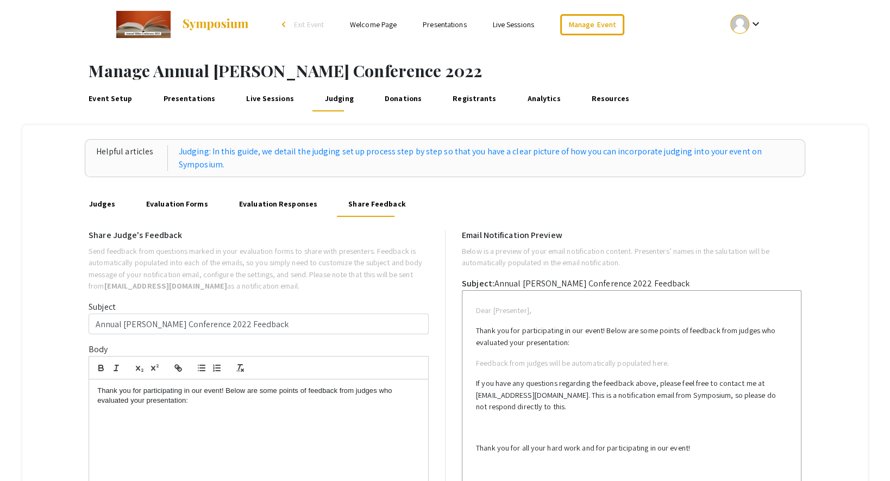
scroll to position [501, 0]
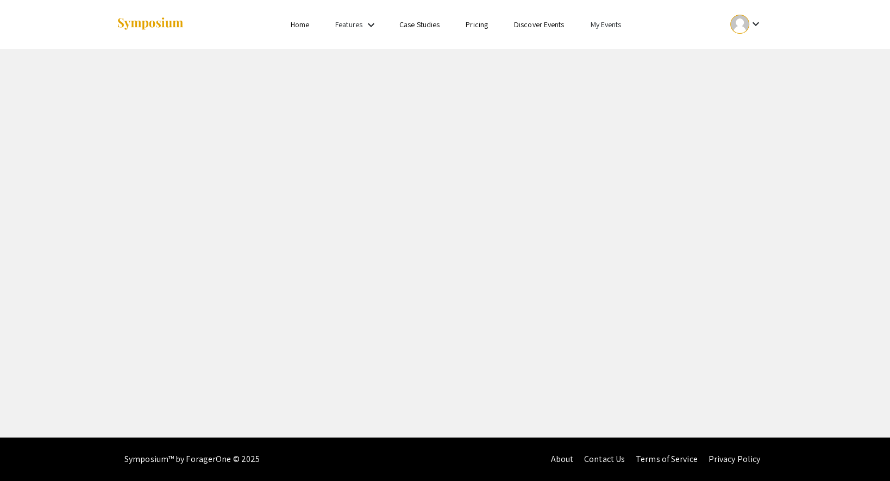
select select "5"
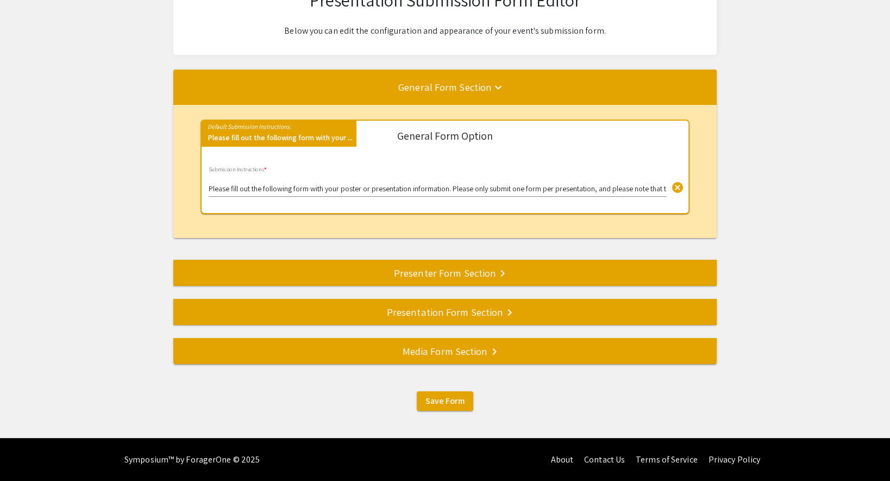
click at [414, 351] on div "Media Form Section keyboard_arrow_right" at bounding box center [444, 350] width 543 height 15
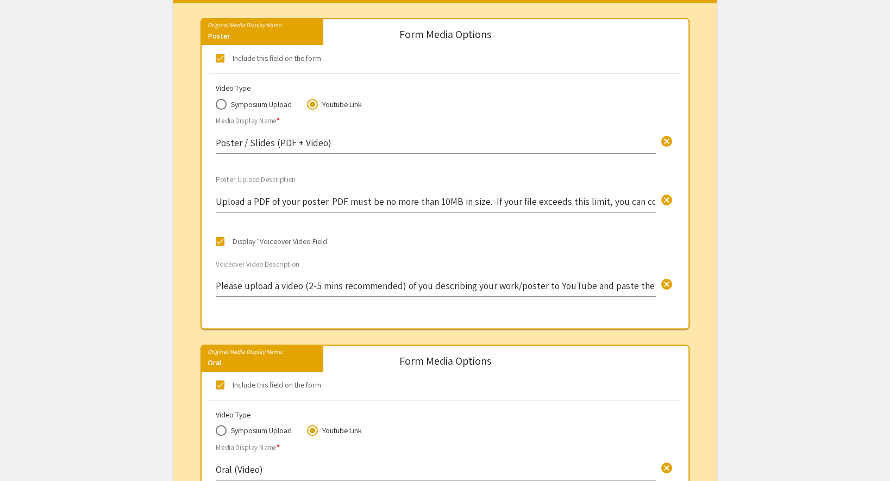
scroll to position [303, 0]
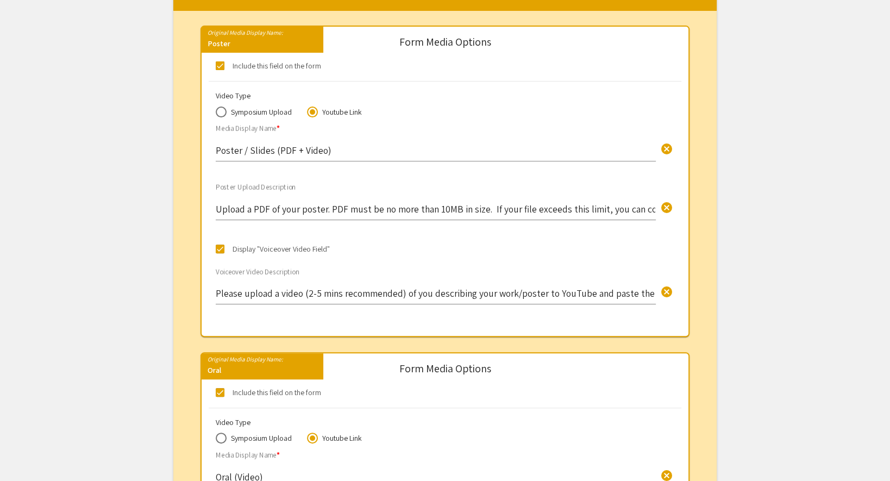
click at [220, 438] on span at bounding box center [221, 438] width 11 height 11
click at [220, 438] on input "Symposium Upload" at bounding box center [221, 438] width 11 height 11
radio input "true"
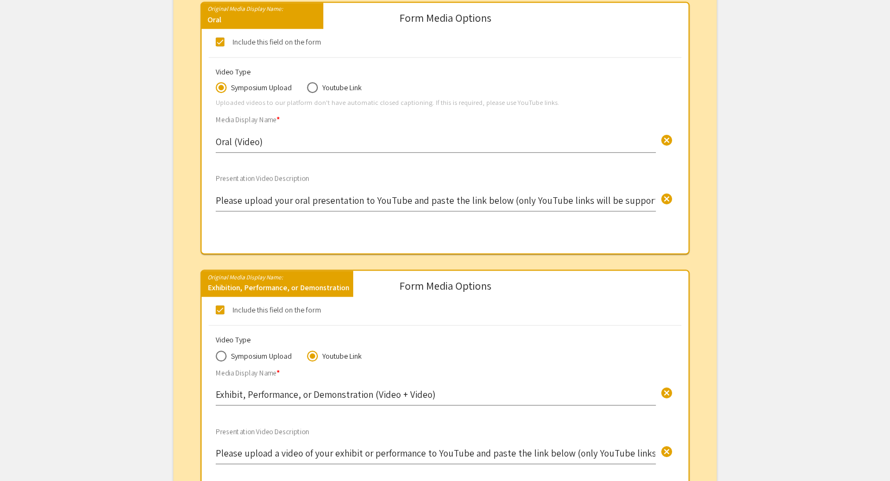
scroll to position [658, 0]
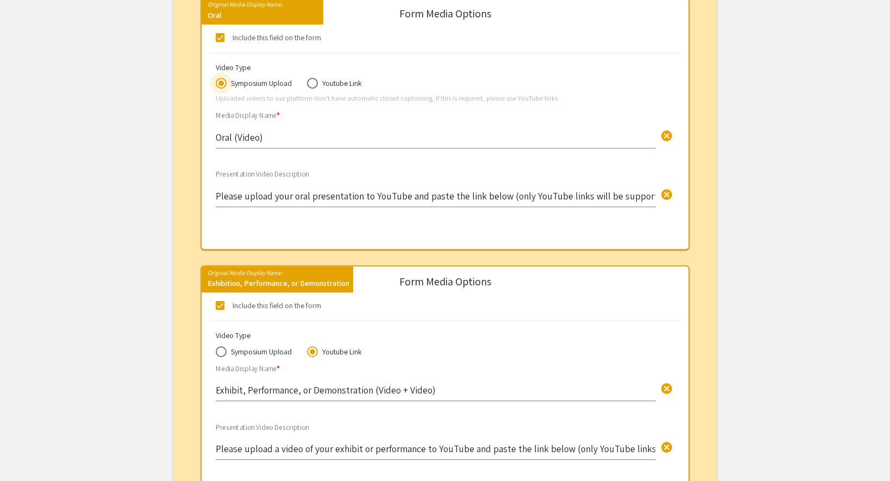
click at [218, 352] on span at bounding box center [221, 351] width 11 height 11
click at [218, 352] on input "Symposium Upload" at bounding box center [221, 351] width 11 height 11
radio input "true"
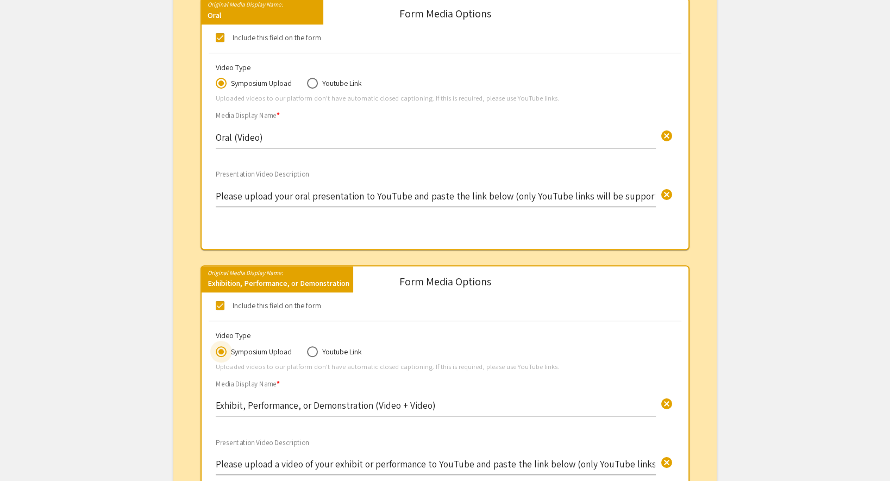
scroll to position [909, 0]
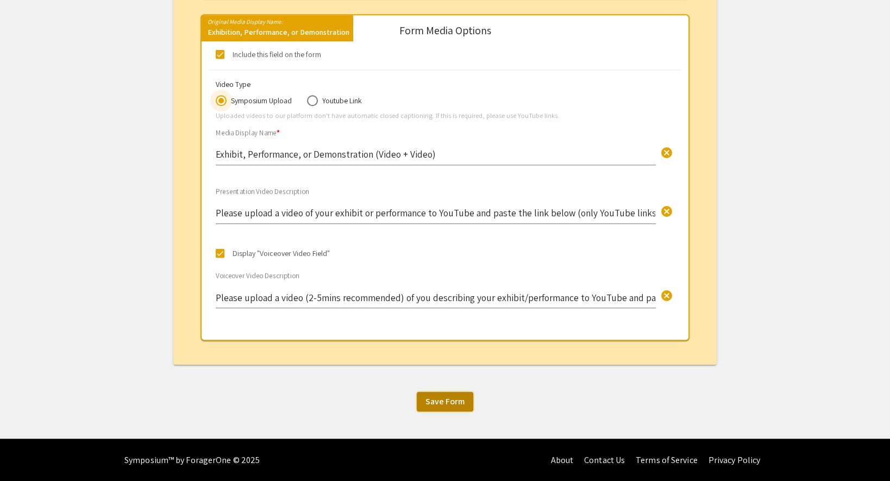
click at [451, 403] on span "Save Form" at bounding box center [445, 401] width 39 height 11
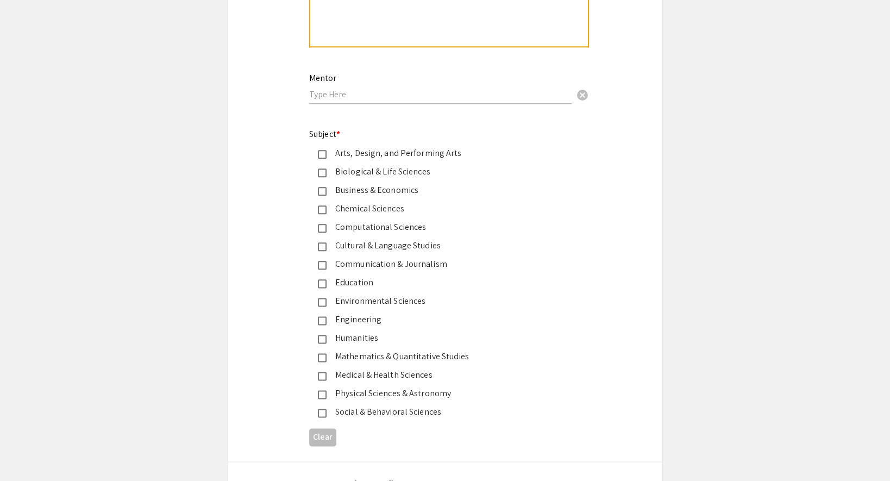
scroll to position [1429, 0]
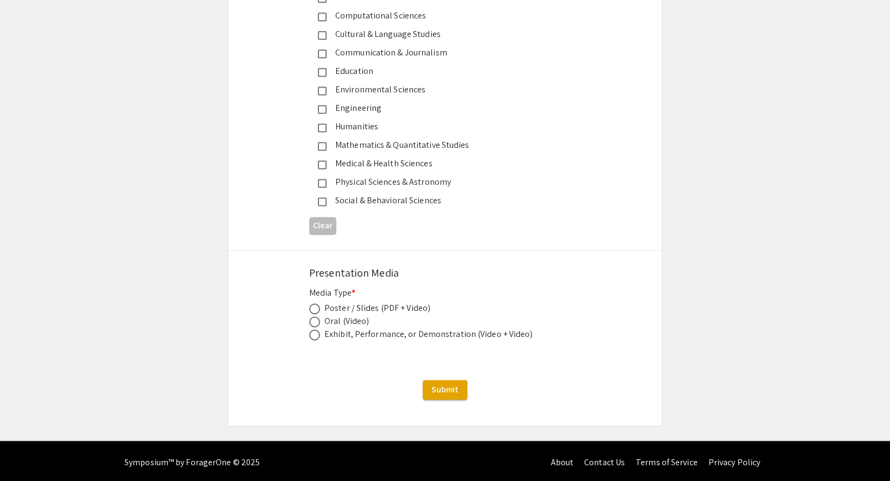
click at [315, 311] on span at bounding box center [314, 308] width 11 height 11
click at [315, 311] on input "radio" at bounding box center [314, 308] width 11 height 11
radio input "true"
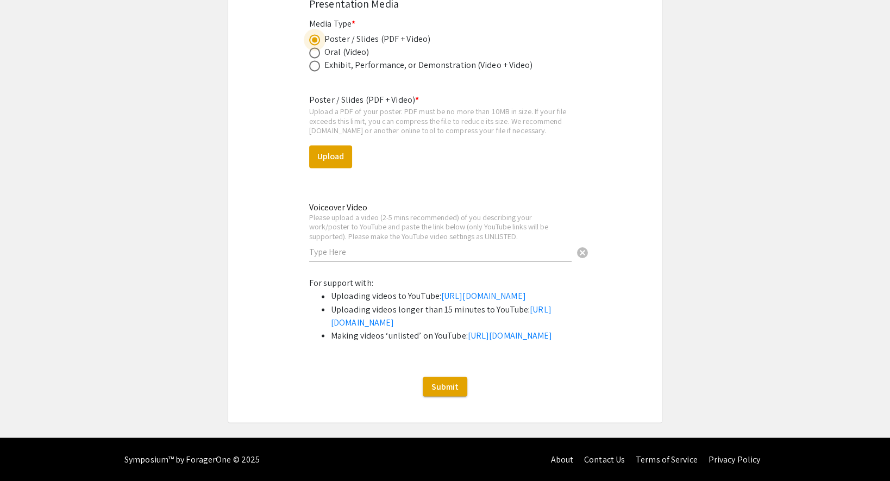
scroll to position [1760, 0]
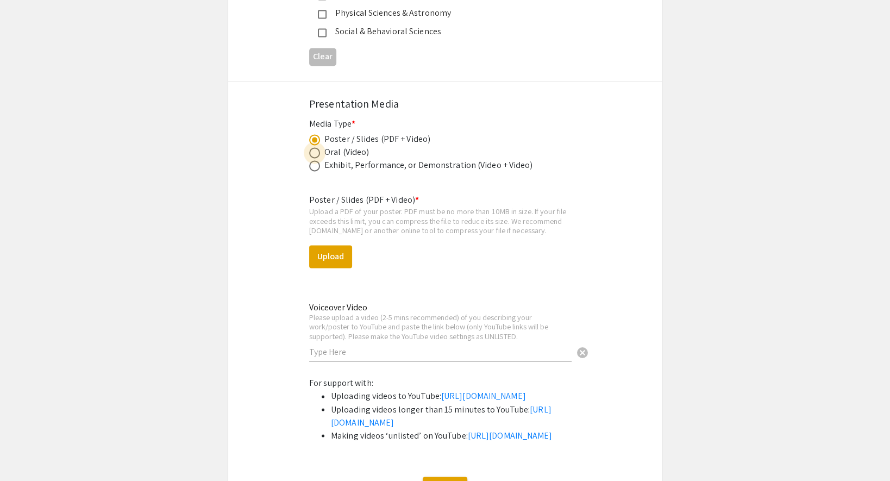
click at [315, 149] on span at bounding box center [314, 152] width 11 height 11
click at [315, 149] on input "radio" at bounding box center [314, 152] width 11 height 11
radio input "true"
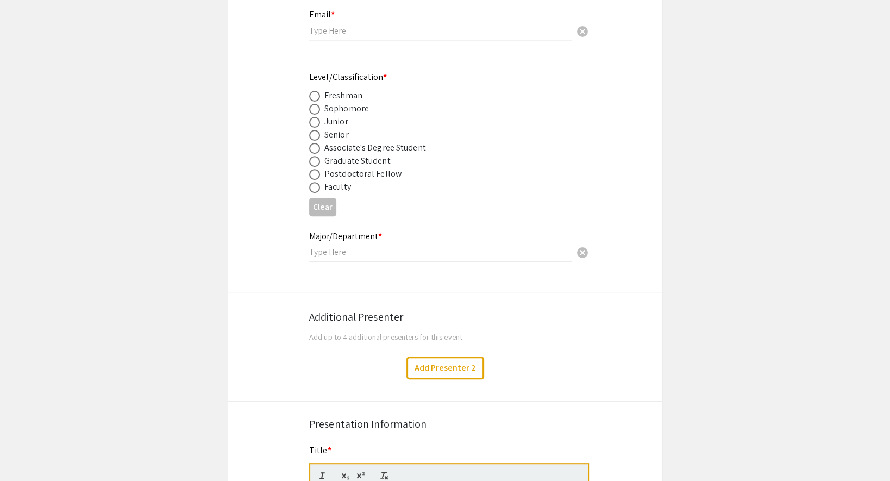
scroll to position [0, 0]
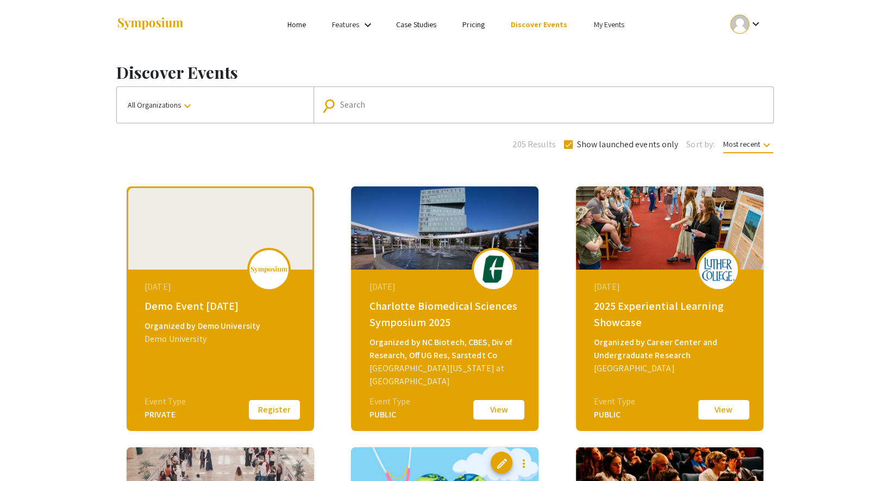
click at [620, 22] on link "My Events" at bounding box center [608, 25] width 31 height 10
click at [602, 42] on button "Events I've organized" at bounding box center [625, 48] width 93 height 26
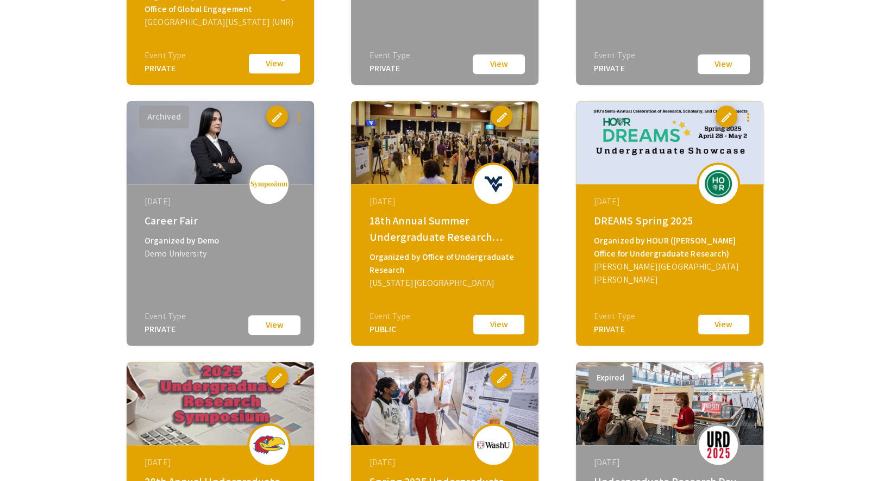
scroll to position [2398, 0]
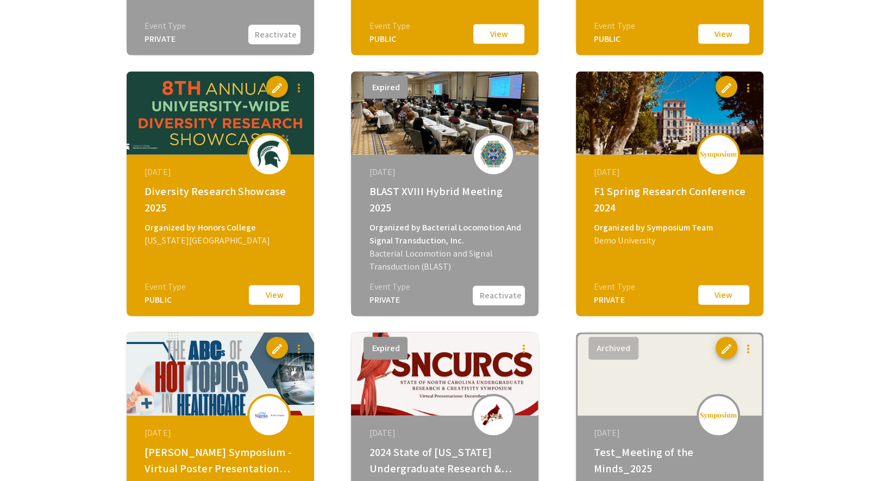
click at [744, 293] on button "View" at bounding box center [724, 295] width 54 height 23
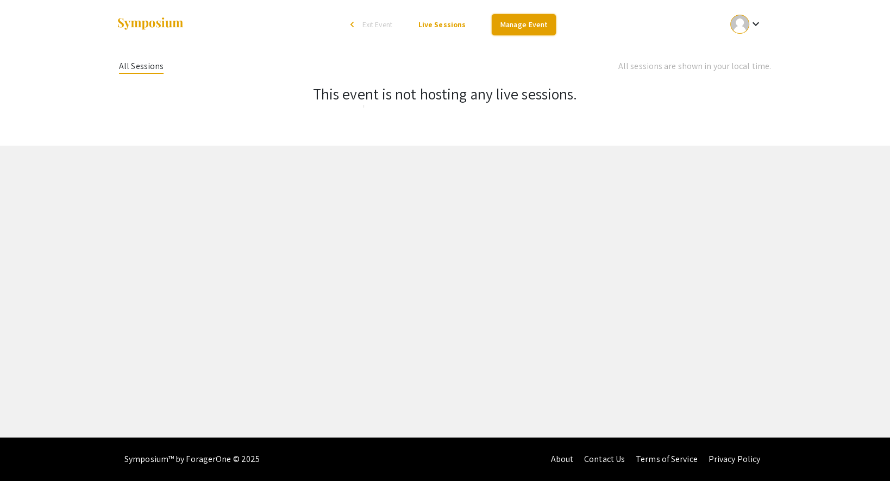
click at [536, 28] on link "Manage Event" at bounding box center [524, 24] width 64 height 21
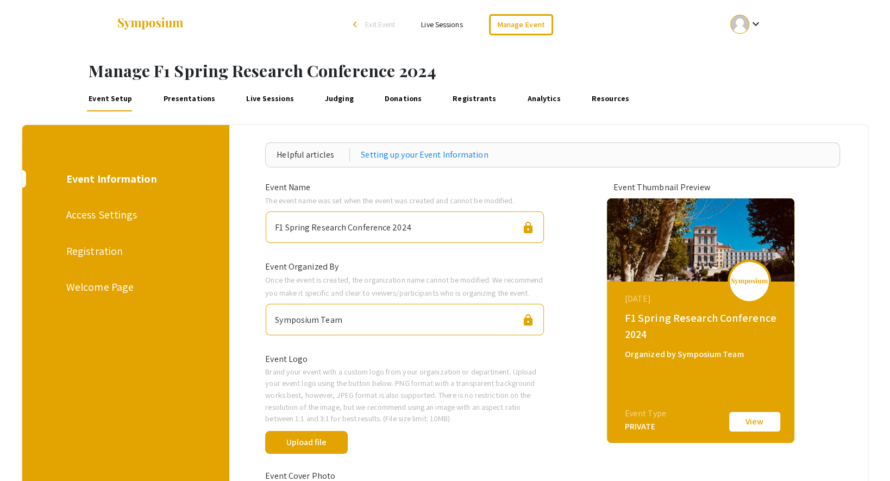
click at [193, 96] on link "Presentations" at bounding box center [189, 98] width 57 height 26
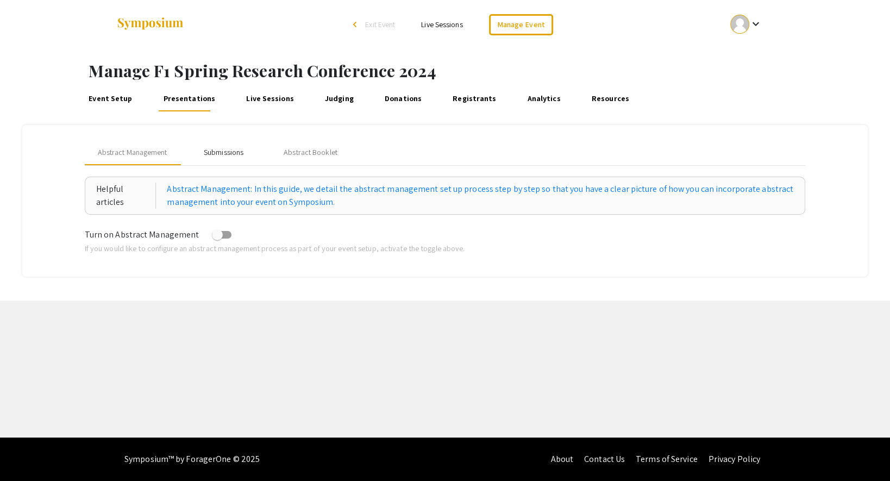
click at [232, 153] on div "Submissions" at bounding box center [224, 152] width 40 height 11
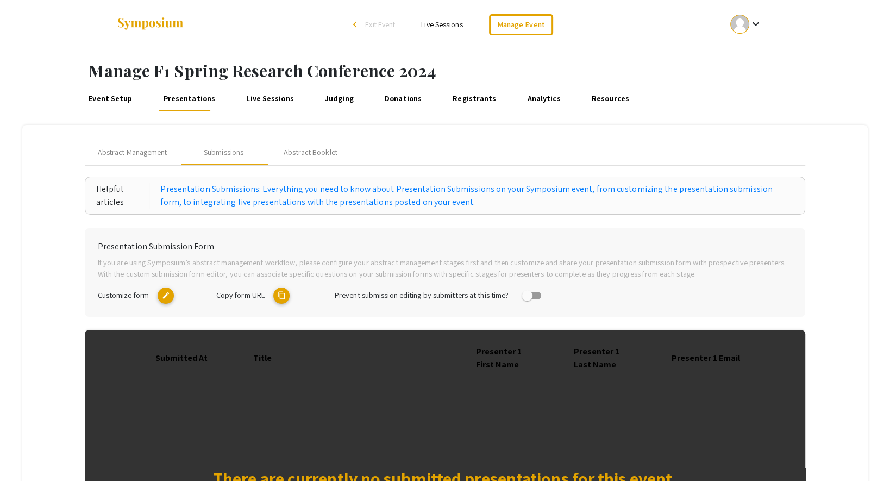
click at [166, 292] on mat-icon "edit" at bounding box center [166, 295] width 16 height 16
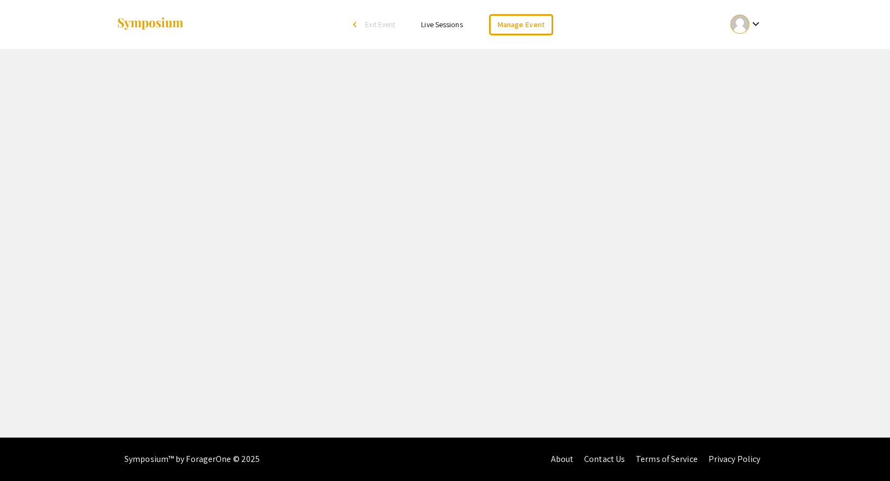
select select "8"
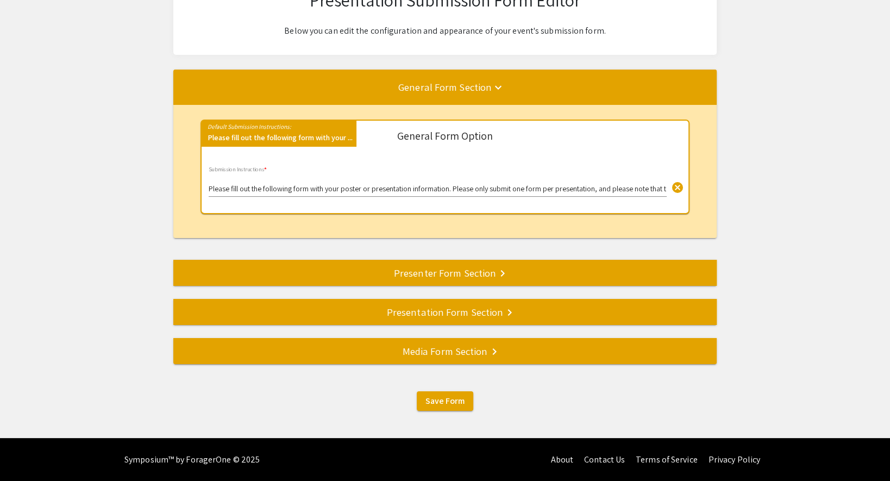
click at [404, 347] on div "Media Form Section keyboard_arrow_right" at bounding box center [444, 350] width 543 height 15
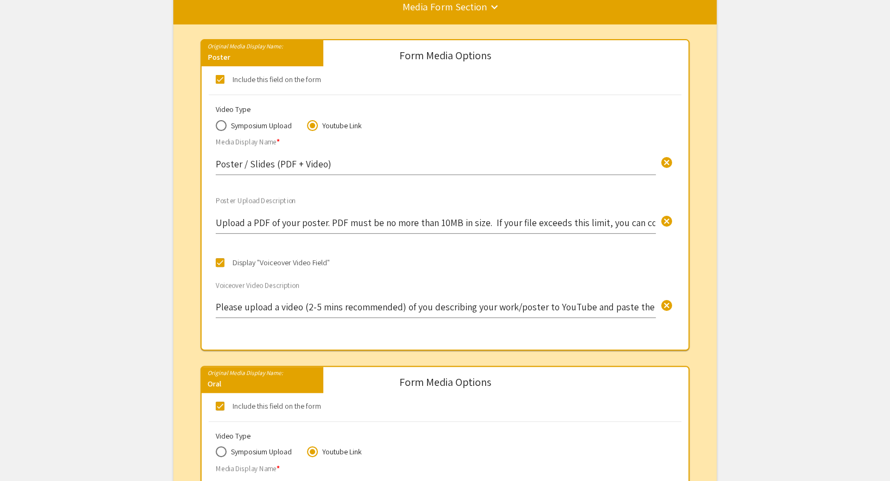
scroll to position [294, 0]
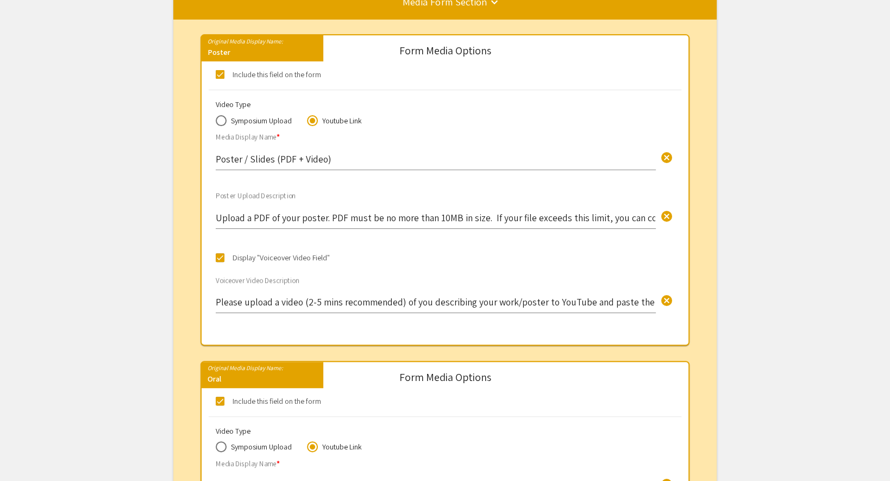
click at [220, 118] on span at bounding box center [221, 120] width 11 height 11
click at [220, 118] on input "Symposium Upload" at bounding box center [221, 120] width 11 height 11
radio input "true"
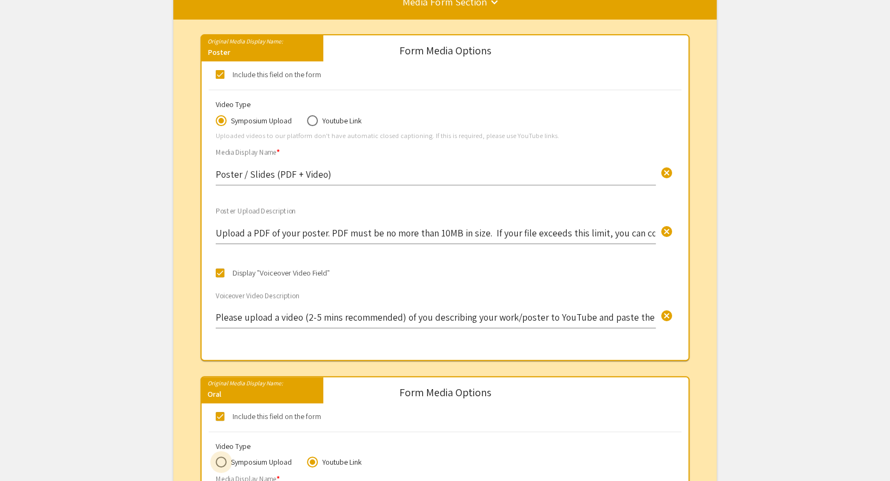
click at [218, 464] on span at bounding box center [221, 461] width 11 height 11
click at [218, 464] on input "Symposium Upload" at bounding box center [221, 461] width 11 height 11
radio input "true"
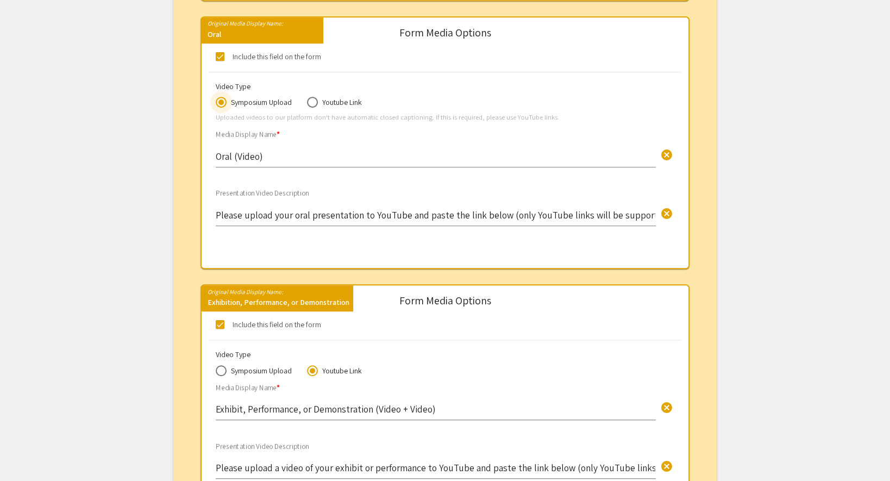
scroll to position [700, 0]
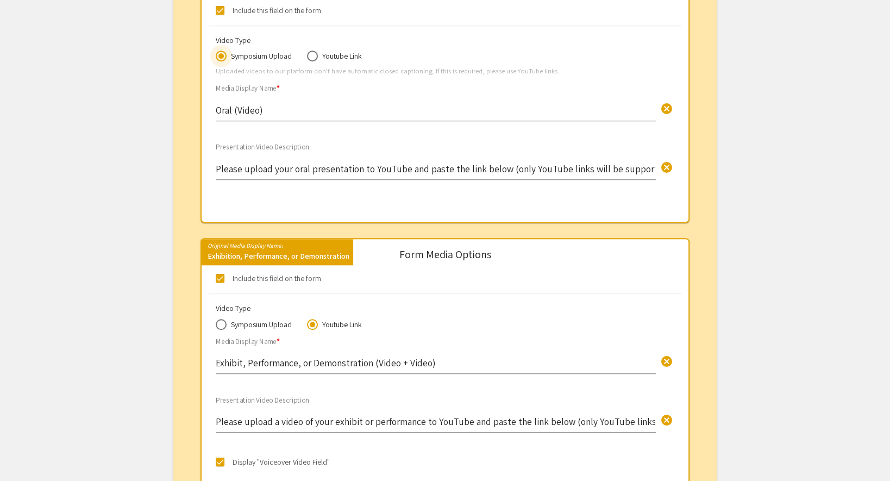
click at [220, 327] on span at bounding box center [221, 324] width 11 height 11
click at [220, 327] on input "Symposium Upload" at bounding box center [221, 324] width 11 height 11
radio input "true"
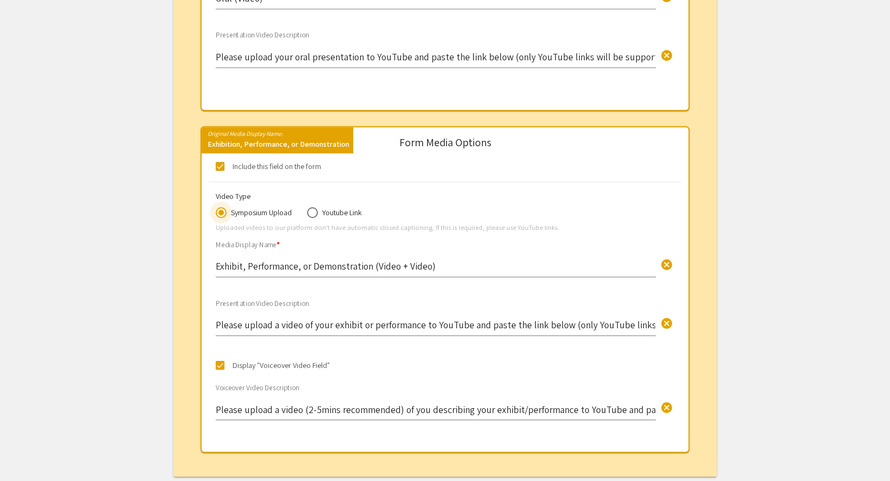
scroll to position [924, 0]
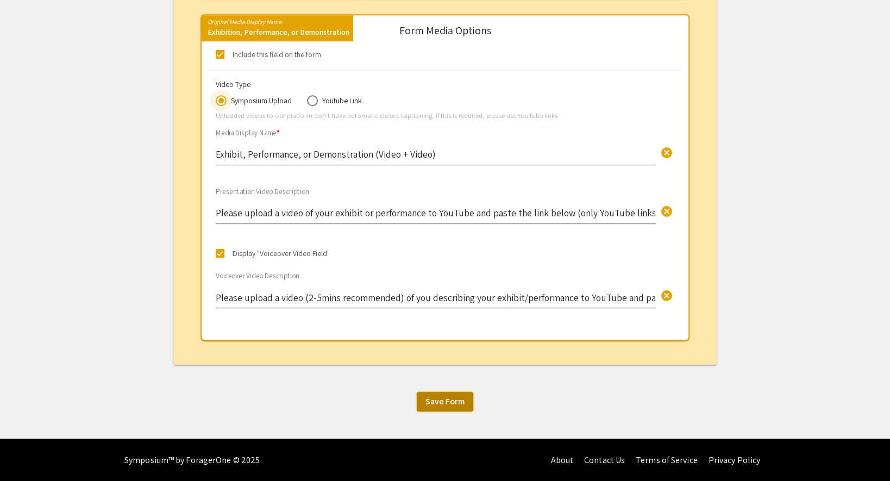
click at [442, 399] on span "Save Form" at bounding box center [445, 401] width 39 height 11
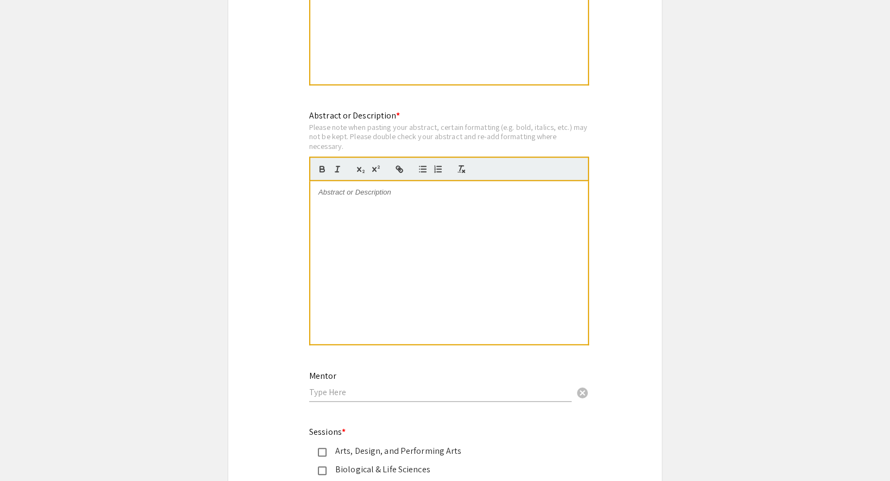
scroll to position [1466, 0]
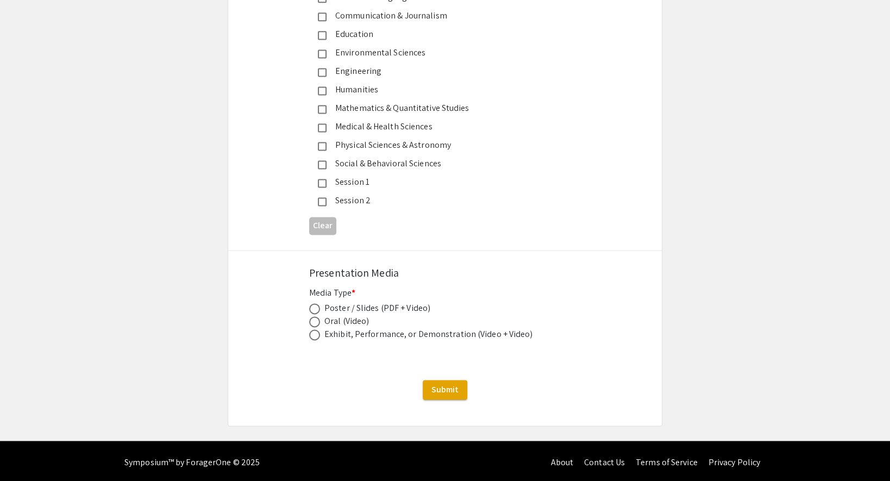
click at [311, 322] on span at bounding box center [314, 321] width 11 height 11
click at [311, 322] on input "radio" at bounding box center [314, 321] width 11 height 11
radio input "true"
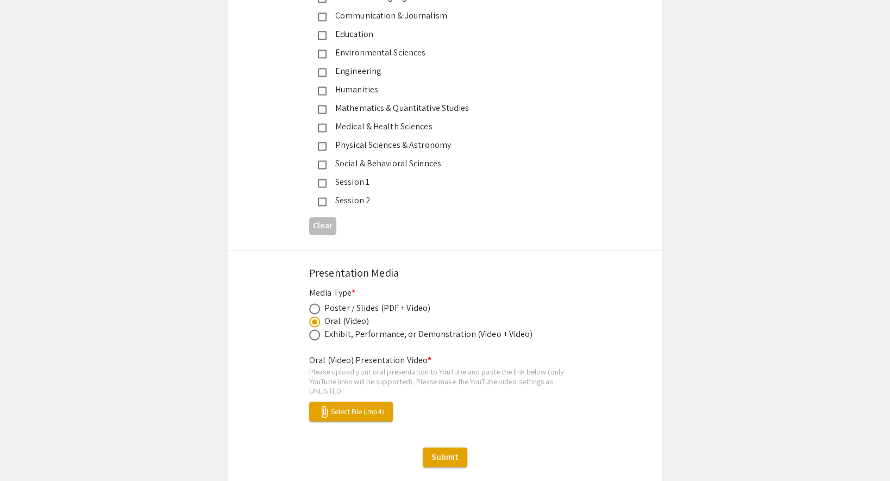
click at [314, 334] on span at bounding box center [314, 334] width 11 height 11
click at [314, 334] on input "radio" at bounding box center [314, 334] width 11 height 11
radio input "true"
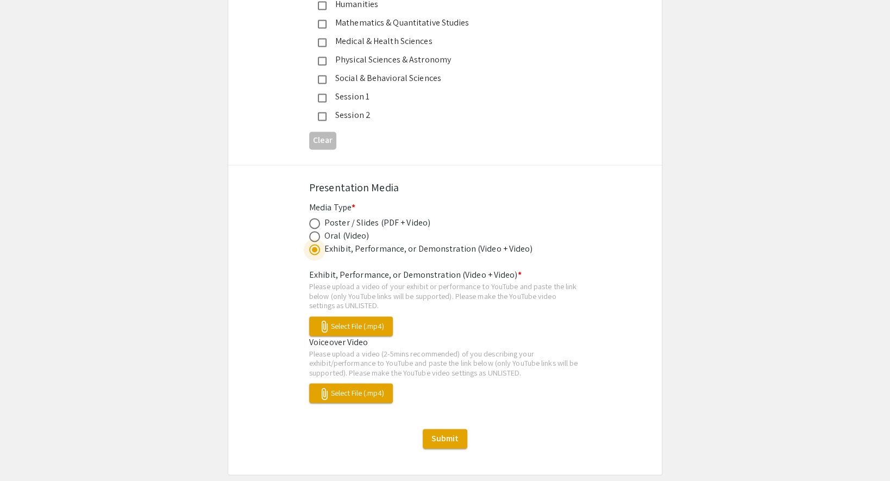
scroll to position [1600, 0]
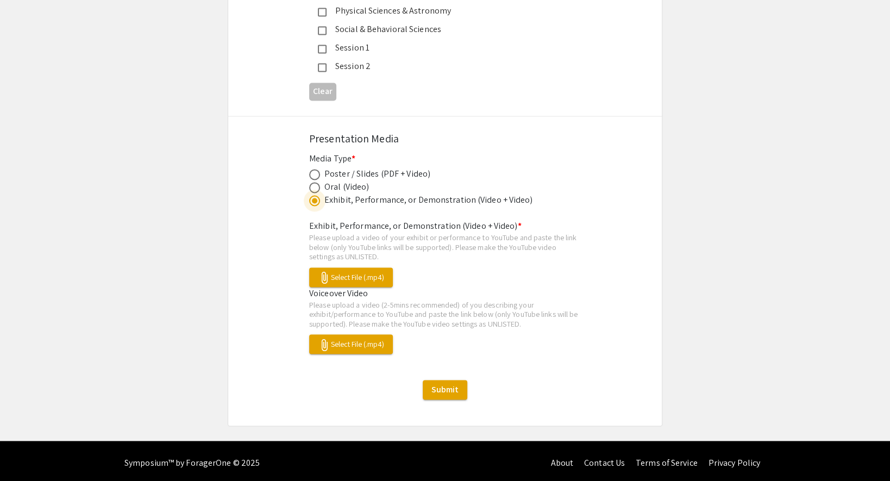
click at [314, 170] on span at bounding box center [314, 174] width 11 height 11
click at [314, 170] on input "radio" at bounding box center [314, 174] width 11 height 11
radio input "true"
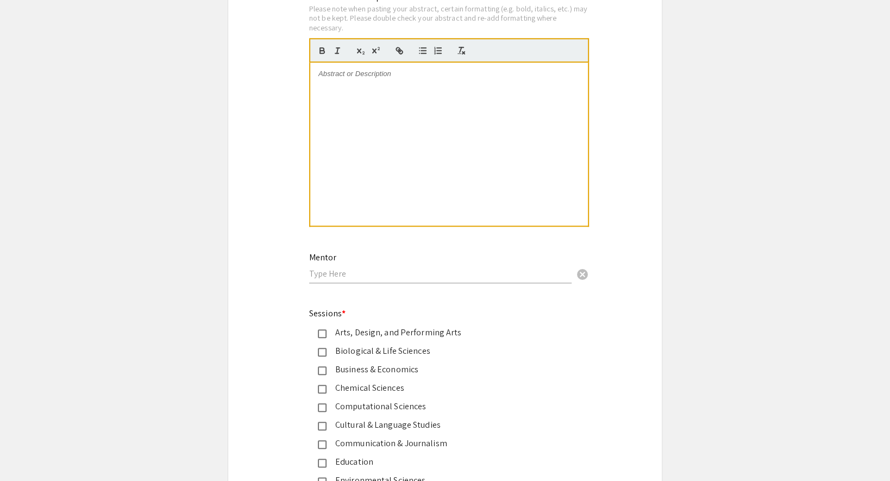
scroll to position [1466, 0]
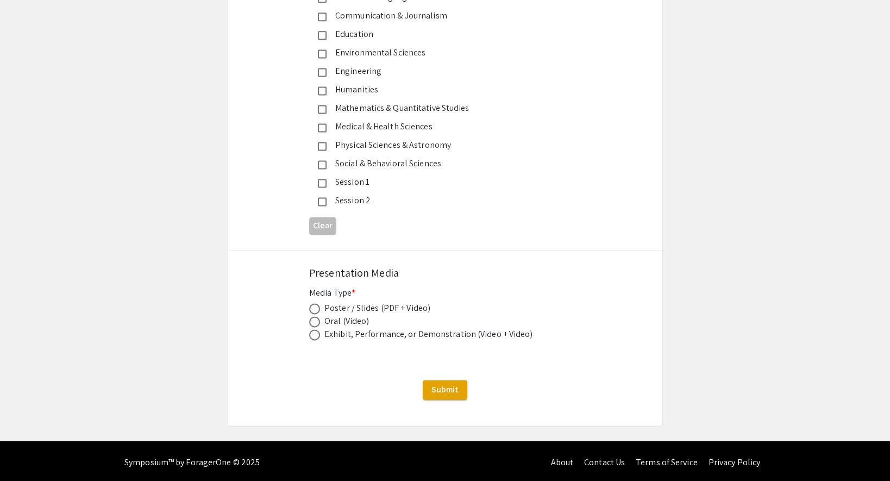
click at [313, 322] on span at bounding box center [314, 321] width 11 height 11
click at [313, 322] on input "radio" at bounding box center [314, 321] width 11 height 11
radio input "true"
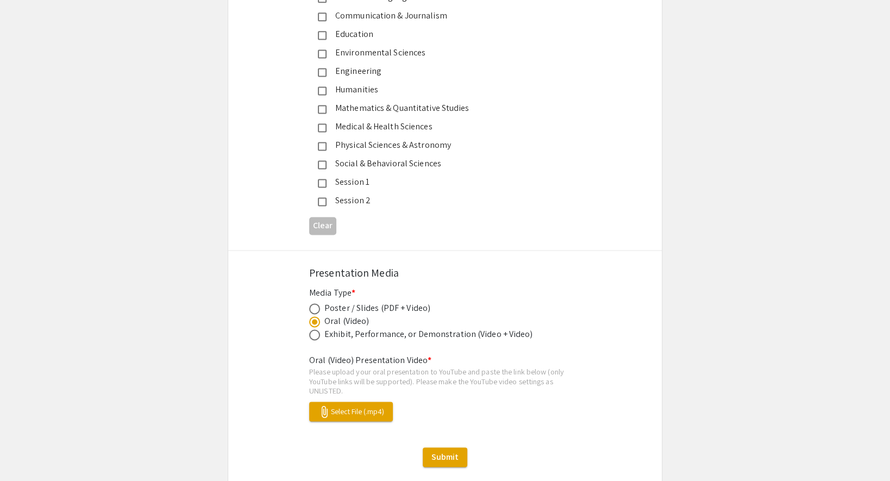
click at [312, 335] on span at bounding box center [314, 334] width 11 height 11
click at [312, 335] on input "radio" at bounding box center [314, 334] width 11 height 11
radio input "true"
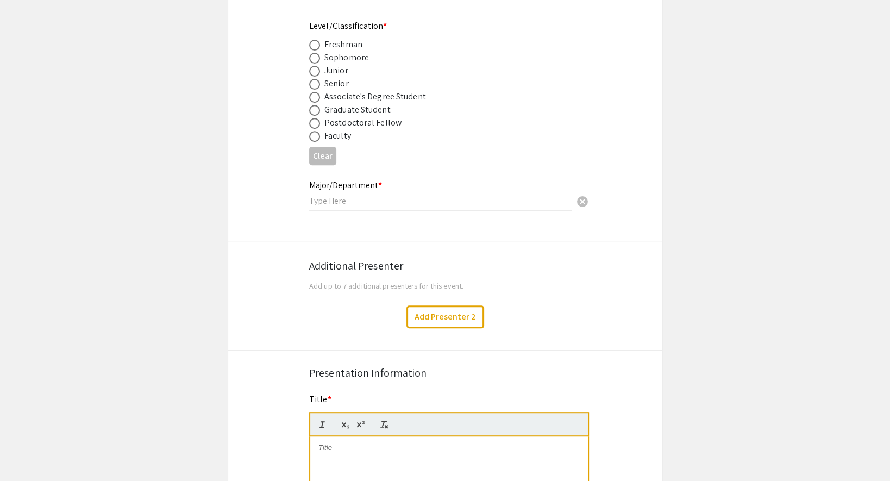
scroll to position [0, 0]
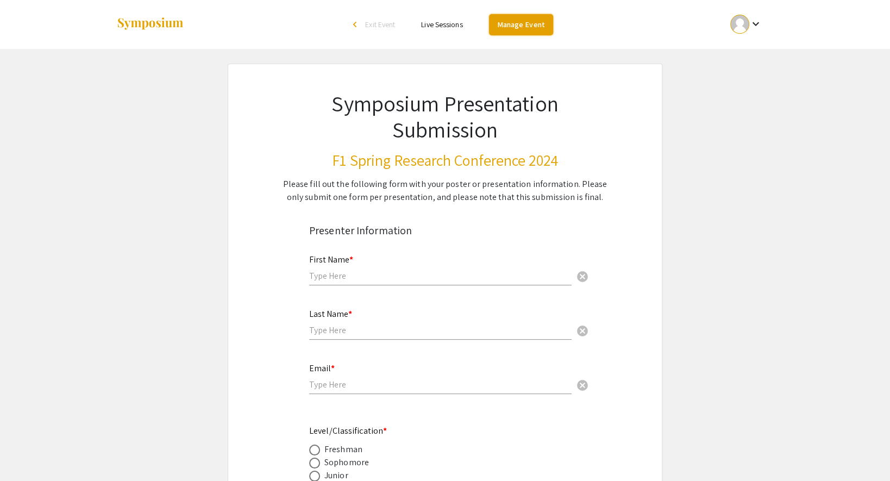
click at [517, 28] on link "Manage Event" at bounding box center [521, 24] width 64 height 21
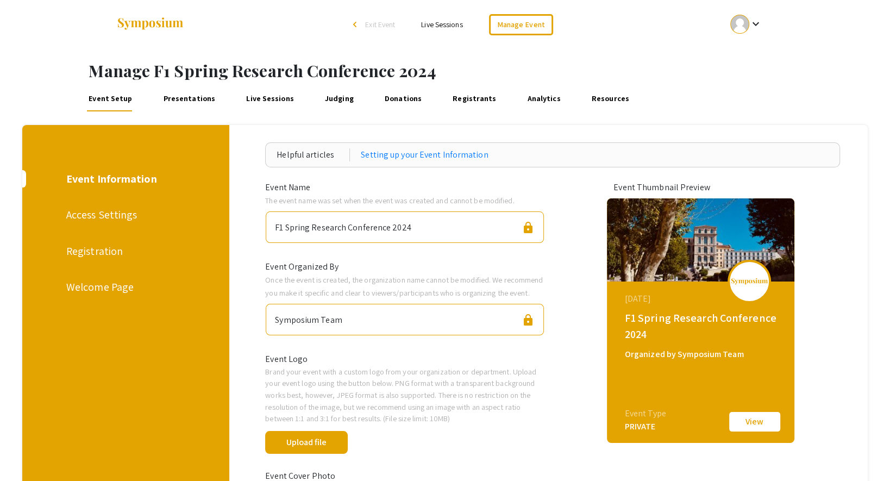
click at [180, 99] on link "Presentations" at bounding box center [189, 98] width 57 height 26
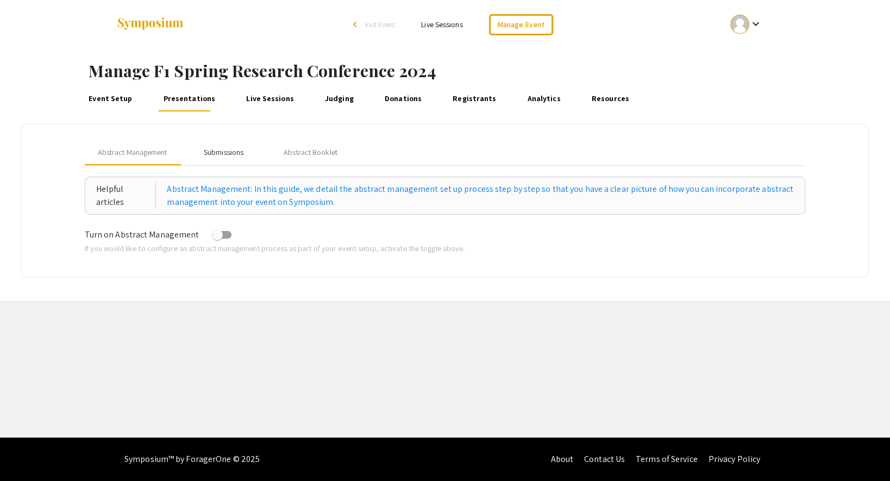
click at [230, 141] on div "Submissions" at bounding box center [223, 152] width 87 height 26
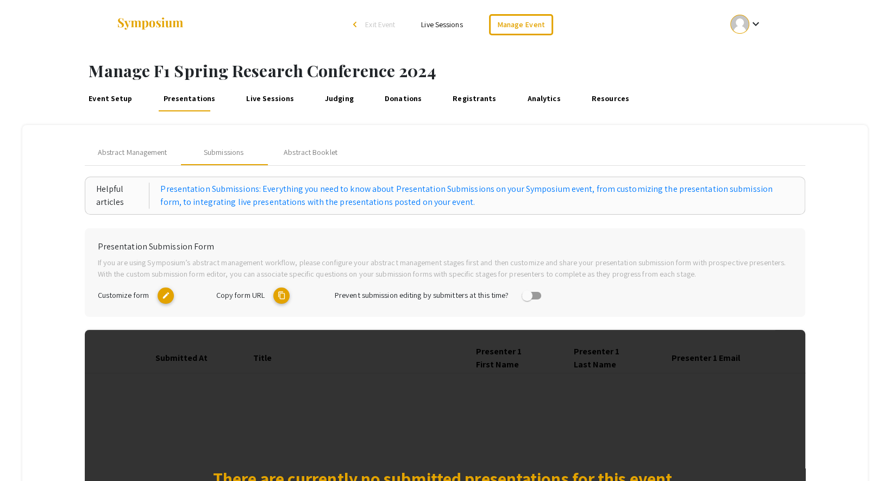
click at [286, 299] on mat-icon "content_copy" at bounding box center [281, 295] width 16 height 16
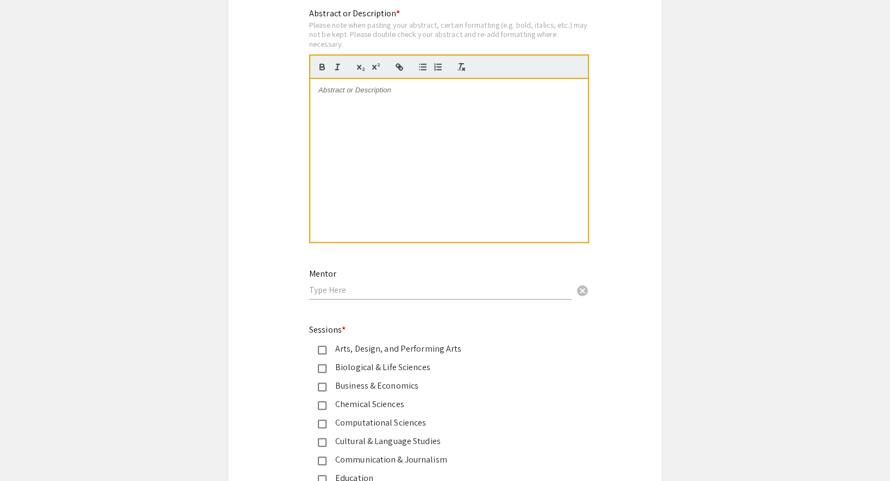
scroll to position [1466, 0]
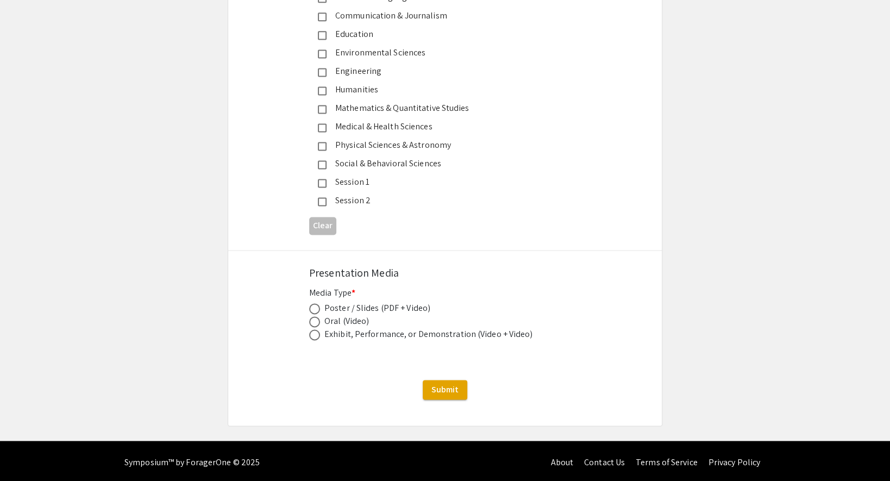
click at [315, 304] on span at bounding box center [314, 308] width 11 height 11
click at [315, 304] on input "radio" at bounding box center [314, 308] width 11 height 11
radio input "true"
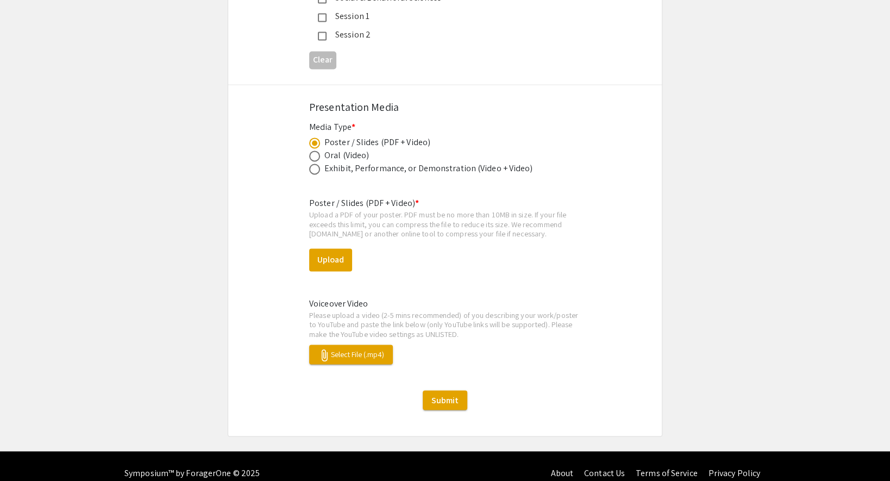
scroll to position [1642, 0]
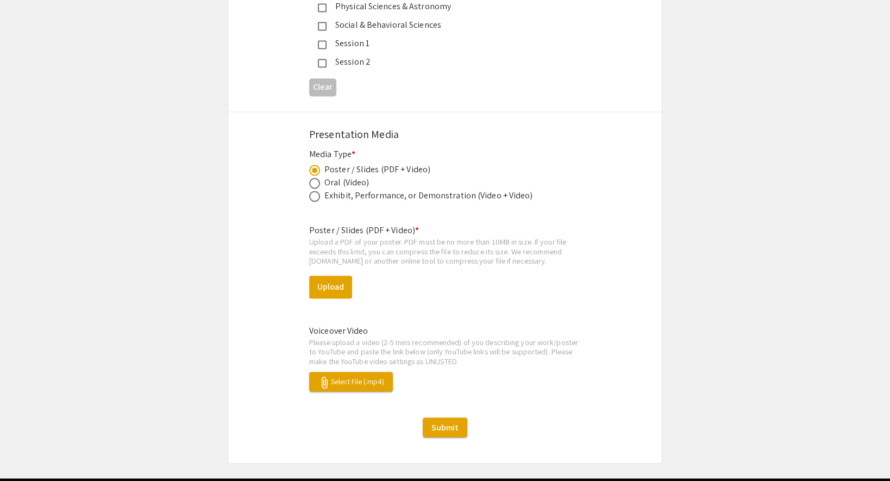
click at [315, 184] on span at bounding box center [314, 183] width 11 height 11
click at [315, 184] on input "radio" at bounding box center [314, 183] width 11 height 11
radio input "true"
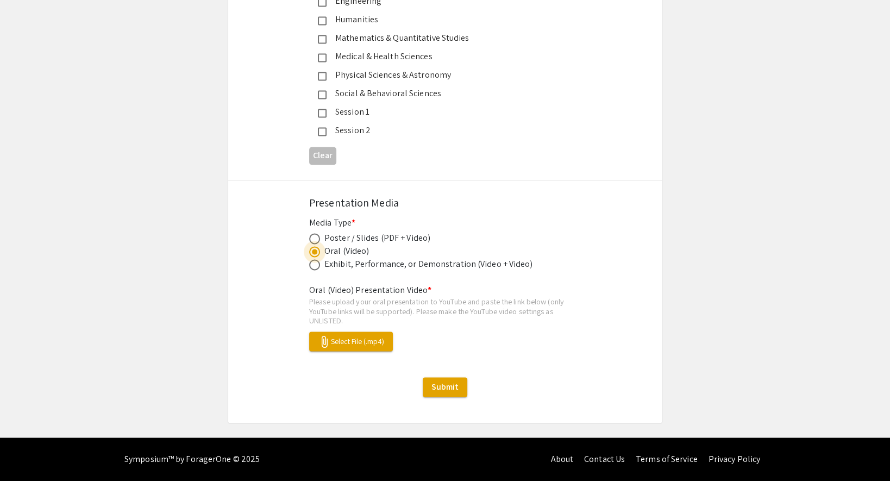
scroll to position [1533, 0]
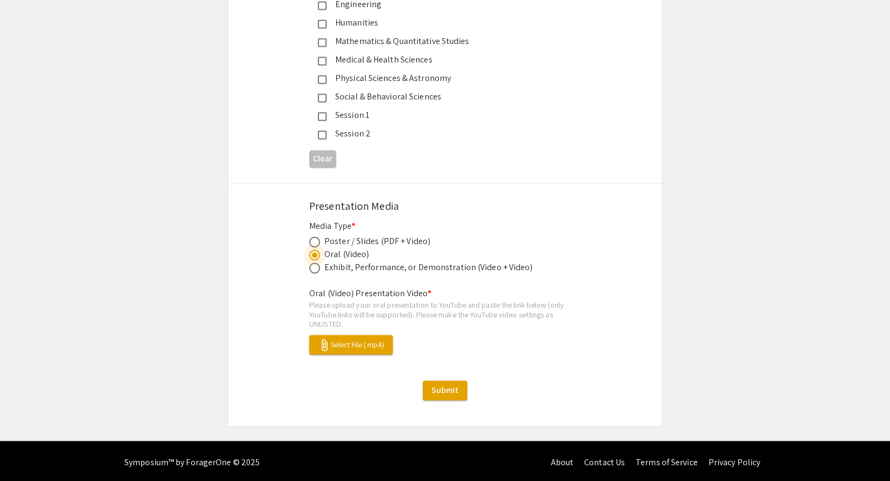
click at [316, 265] on span at bounding box center [314, 267] width 11 height 11
click at [316, 265] on input "radio" at bounding box center [314, 267] width 11 height 11
radio input "true"
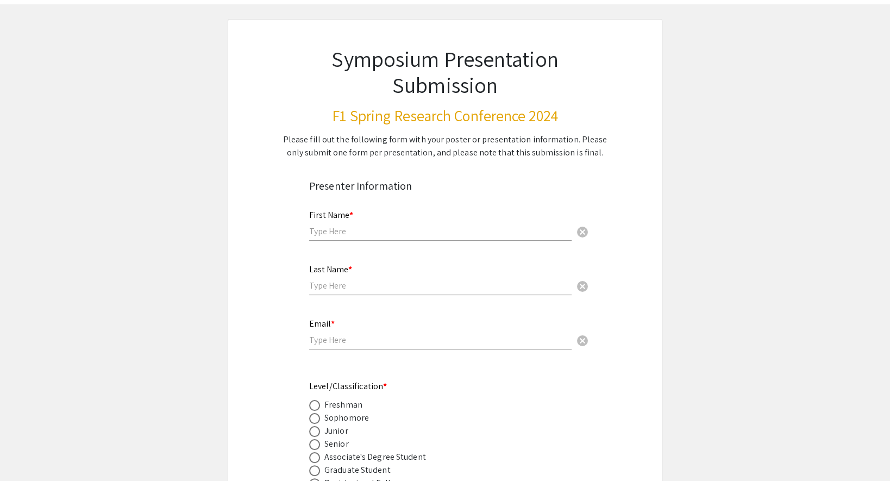
scroll to position [0, 0]
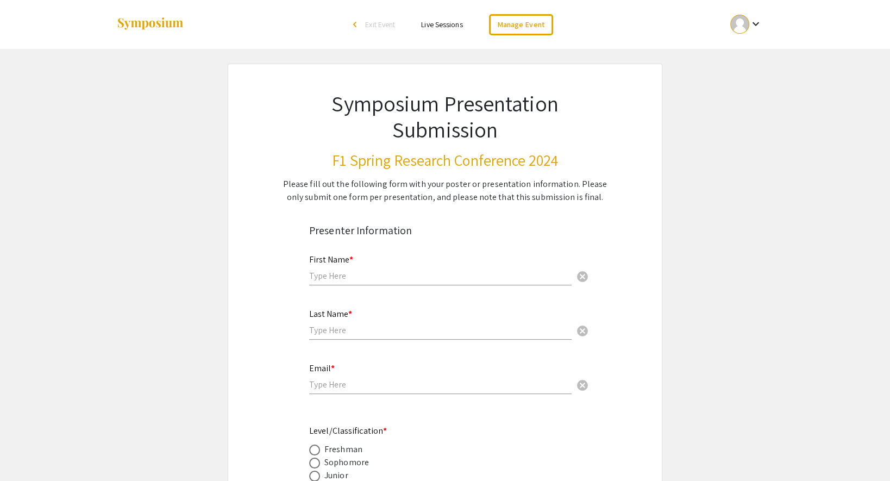
click at [376, 19] on li "arrow_back_ios Exit Event" at bounding box center [377, 24] width 62 height 13
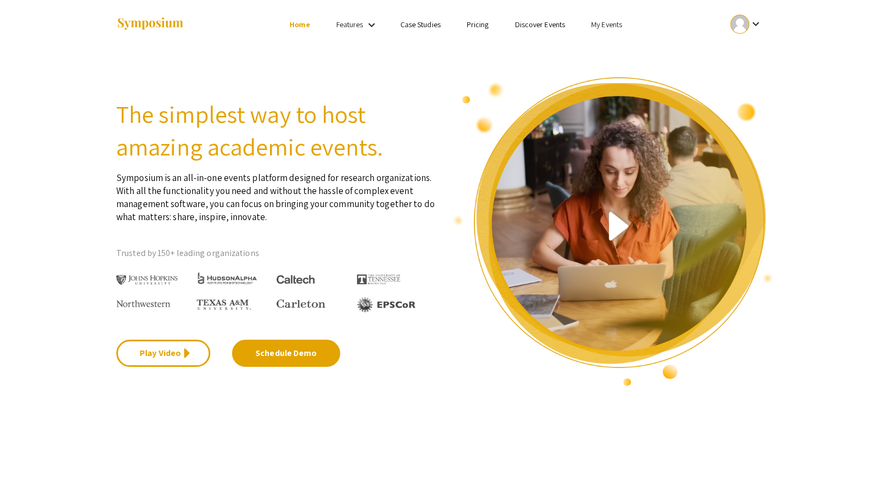
click at [528, 28] on link "Discover Events" at bounding box center [540, 25] width 51 height 10
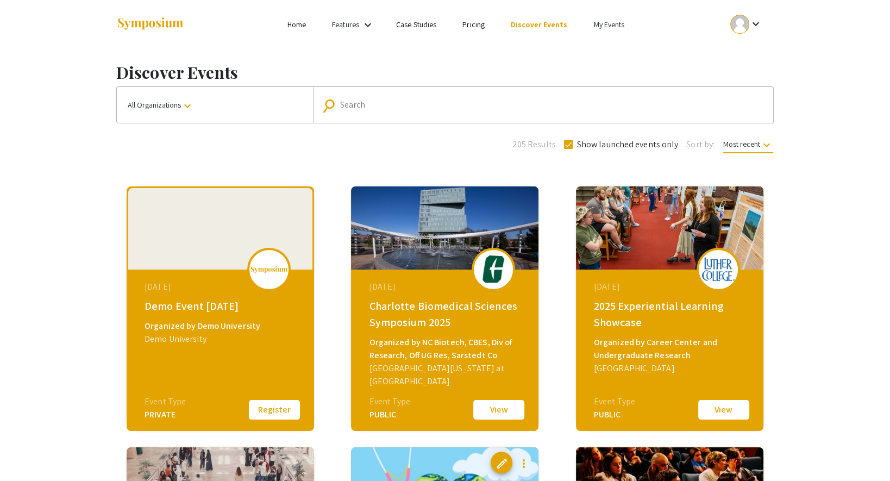
click at [496, 409] on button "View" at bounding box center [499, 409] width 54 height 23
click at [843, 264] on app-discover "Discover Events All Organizations keyboard_arrow_down search Search 205 Results…" at bounding box center [445, 401] width 890 height 704
click at [730, 412] on button "View" at bounding box center [724, 409] width 54 height 23
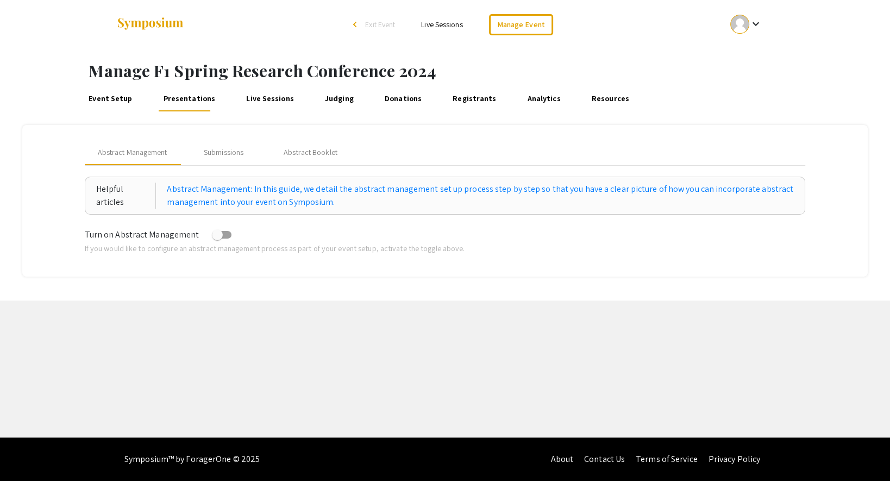
click at [388, 26] on span "Exit Event" at bounding box center [380, 25] width 30 height 10
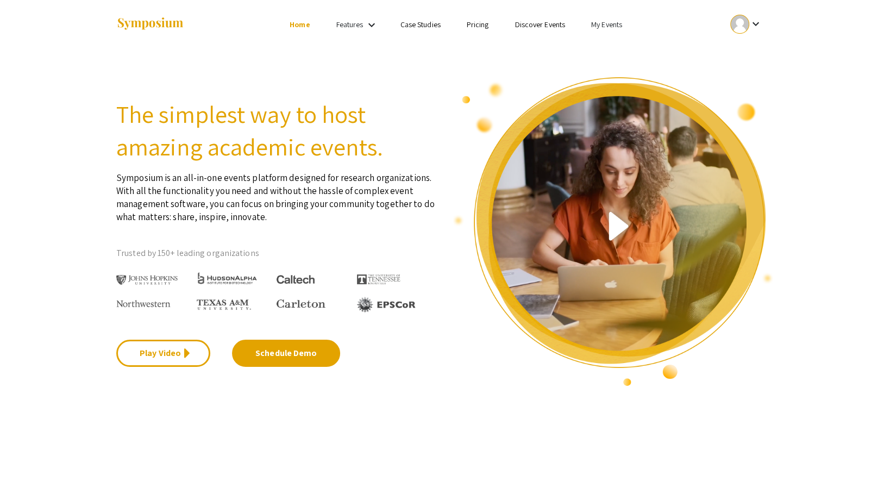
click at [608, 30] on li "My Events" at bounding box center [606, 24] width 57 height 13
click at [603, 23] on div at bounding box center [445, 240] width 890 height 481
click at [606, 27] on link "My Events" at bounding box center [606, 25] width 31 height 10
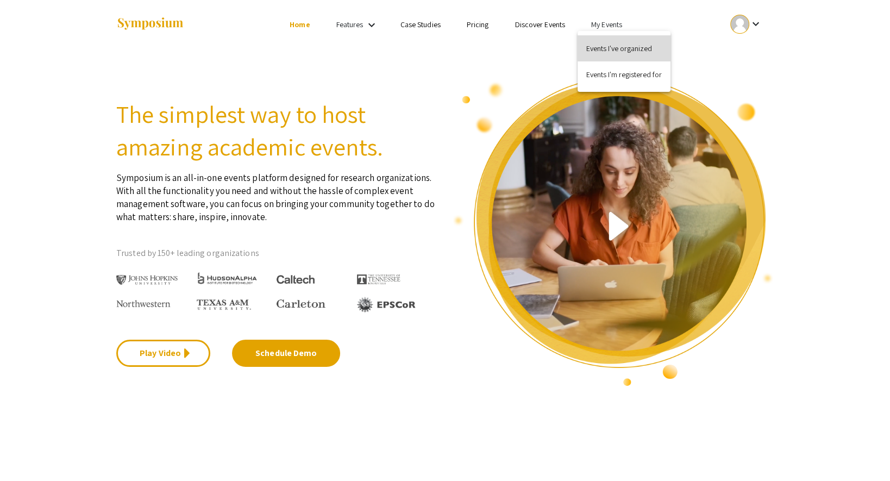
click at [608, 59] on button "Events I've organized" at bounding box center [624, 48] width 93 height 26
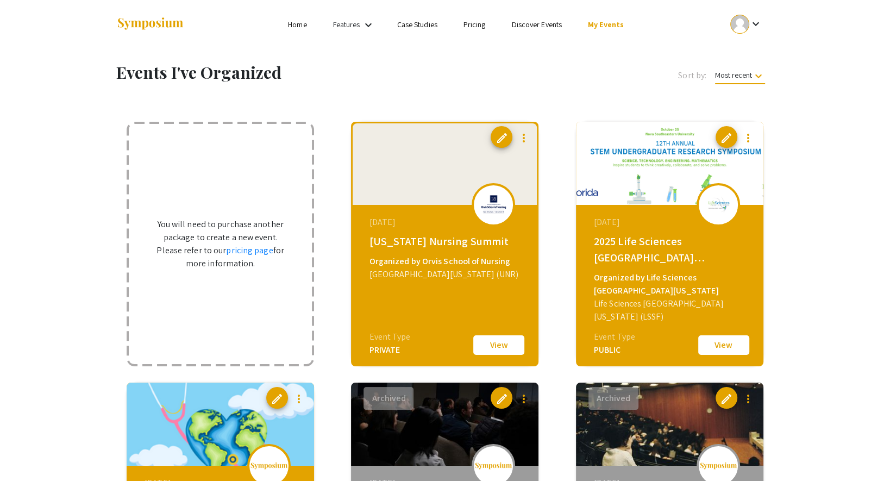
click at [718, 341] on button "View" at bounding box center [724, 345] width 54 height 23
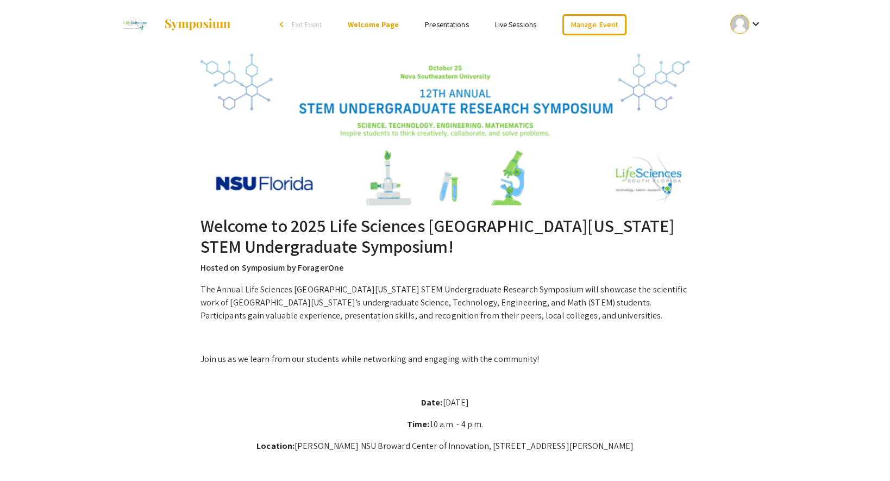
click at [584, 13] on ul "keyboard_arrow_down" at bounding box center [665, 24] width 217 height 49
click at [587, 23] on link "Manage Event" at bounding box center [594, 24] width 64 height 21
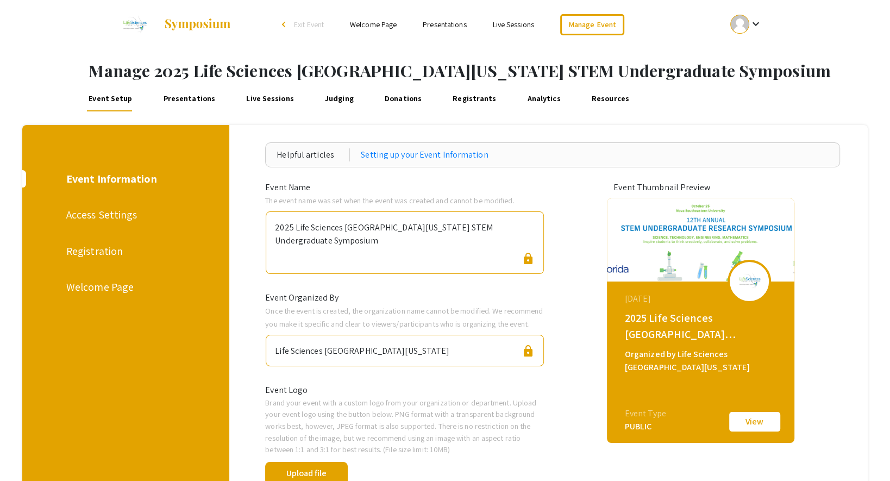
click at [92, 251] on div "Registration" at bounding box center [124, 251] width 116 height 16
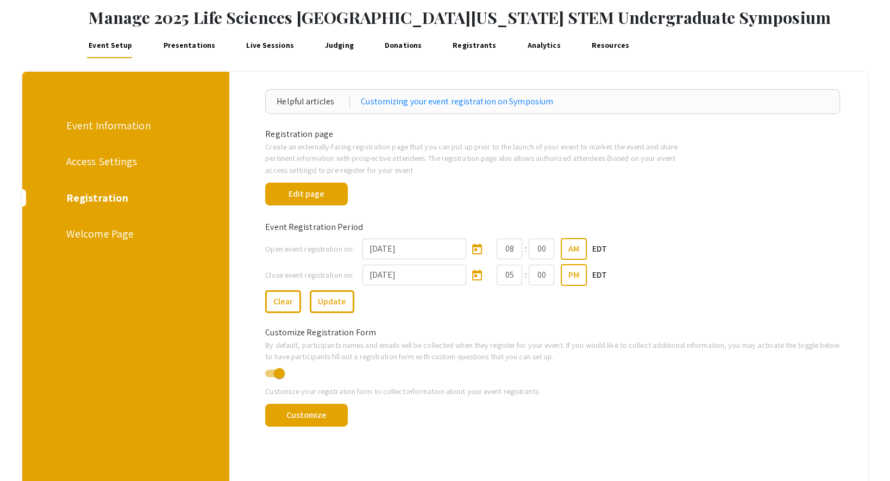
scroll to position [52, 0]
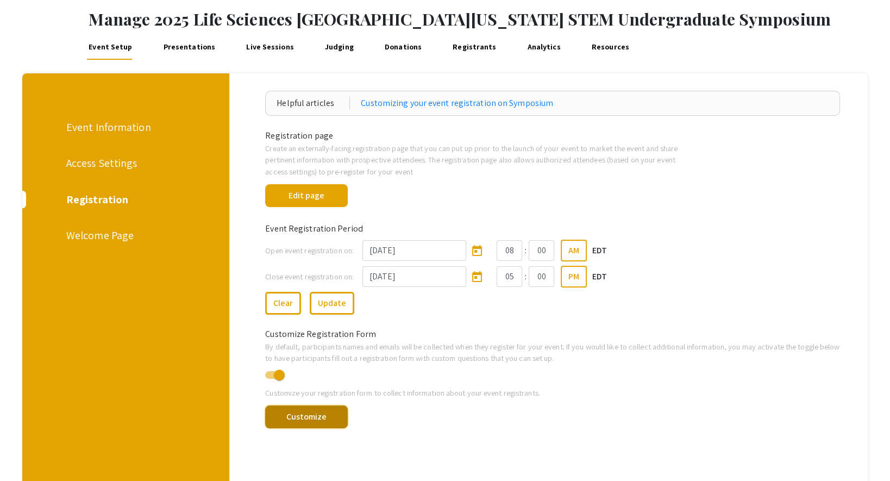
click at [332, 415] on button "Customize" at bounding box center [306, 416] width 82 height 23
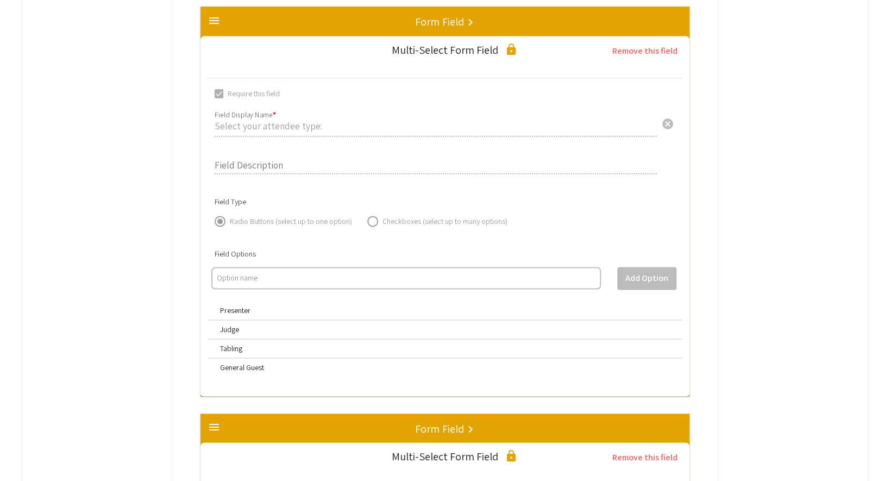
click at [809, 176] on div "arrow_back_ios Back to Registration Registration Form Editor This form already …" at bounding box center [445, 480] width 846 height 3642
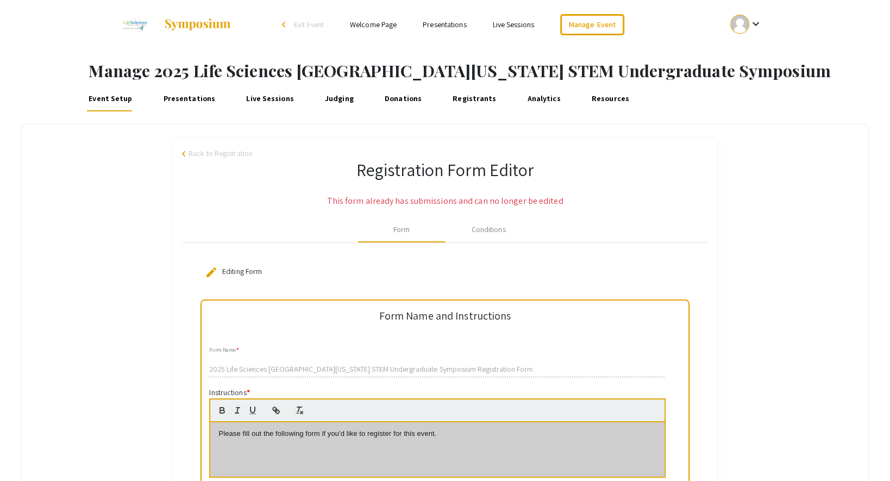
click at [187, 97] on link "Presentations" at bounding box center [189, 98] width 57 height 26
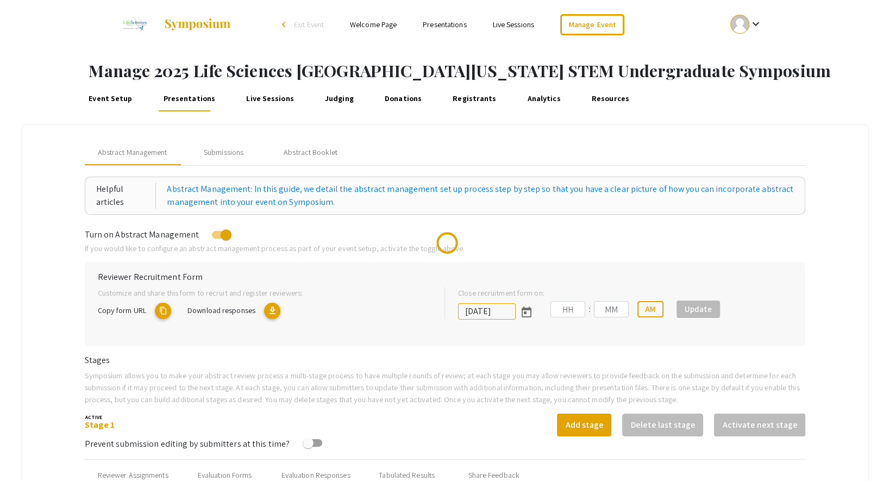
type input "[DATE]"
type input "05"
type input "00"
